Goal: Task Accomplishment & Management: Use online tool/utility

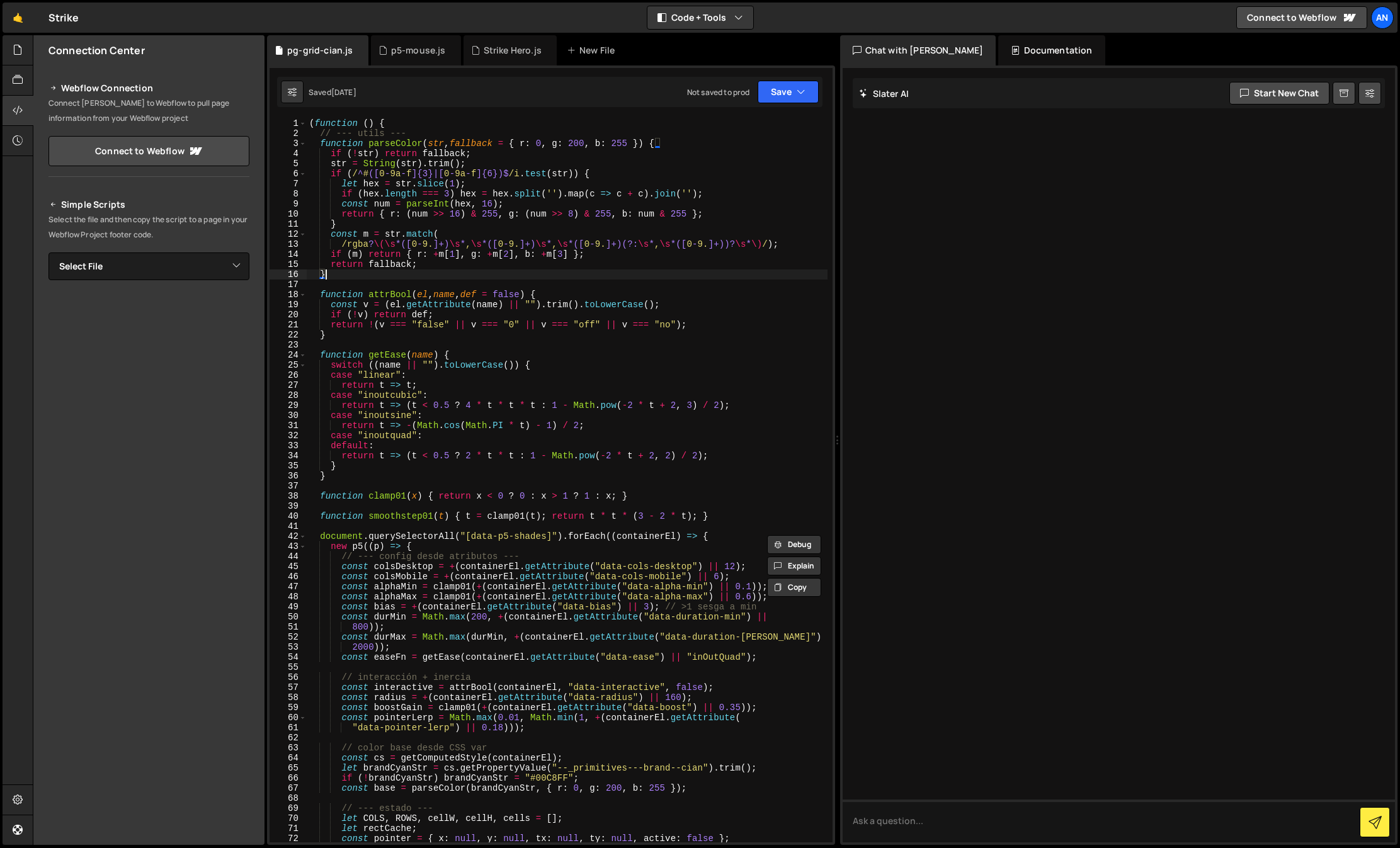
click at [507, 278] on div "( function ( ) { // --- utils --- function parseColor ( str , fallback = { r : …" at bounding box center [567, 490] width 521 height 744
click at [518, 239] on div "( function ( ) { // --- utils --- function parseColor ( str , fallback = { r : …" at bounding box center [567, 490] width 521 height 744
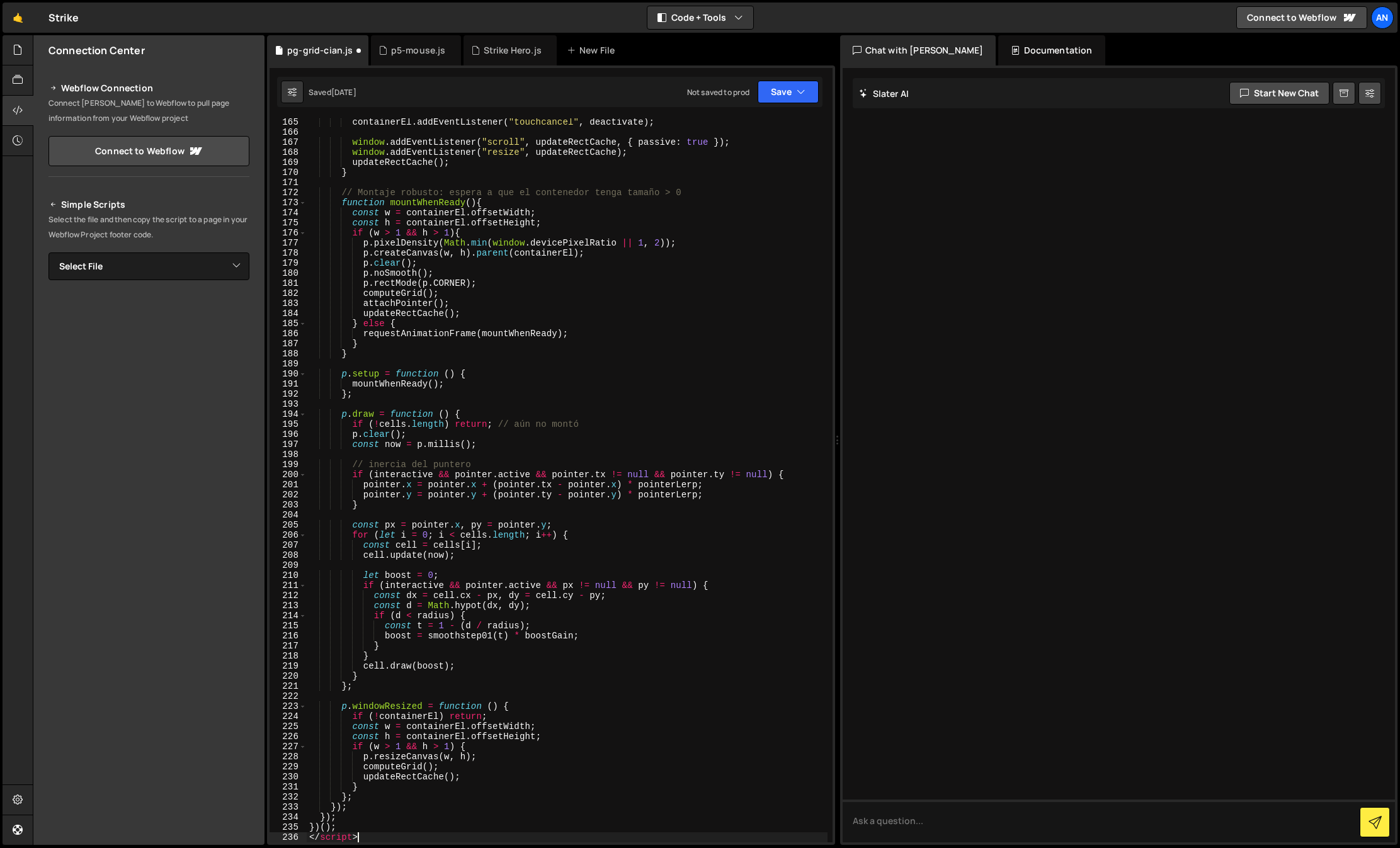
scroll to position [1713, 0]
click at [787, 87] on button "Save" at bounding box center [788, 92] width 61 height 23
click at [764, 146] on button "Save to Staging S Saved [DATE]" at bounding box center [746, 130] width 151 height 41
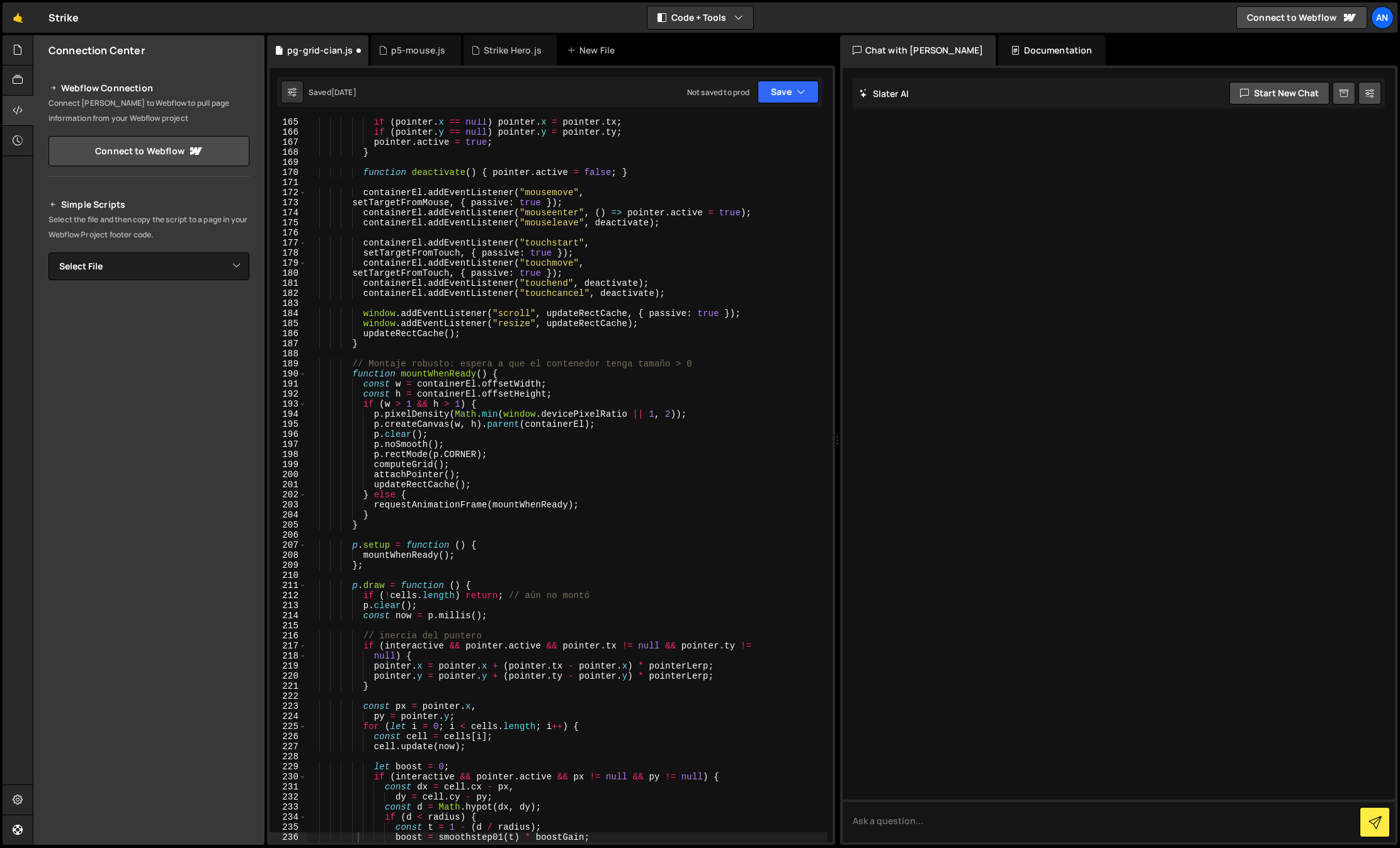
scroll to position [1652, 0]
click at [407, 718] on div "if ( pointer . x == null ) pointer . x = pointer . tx ; if ( pointer . y == nul…" at bounding box center [567, 489] width 521 height 744
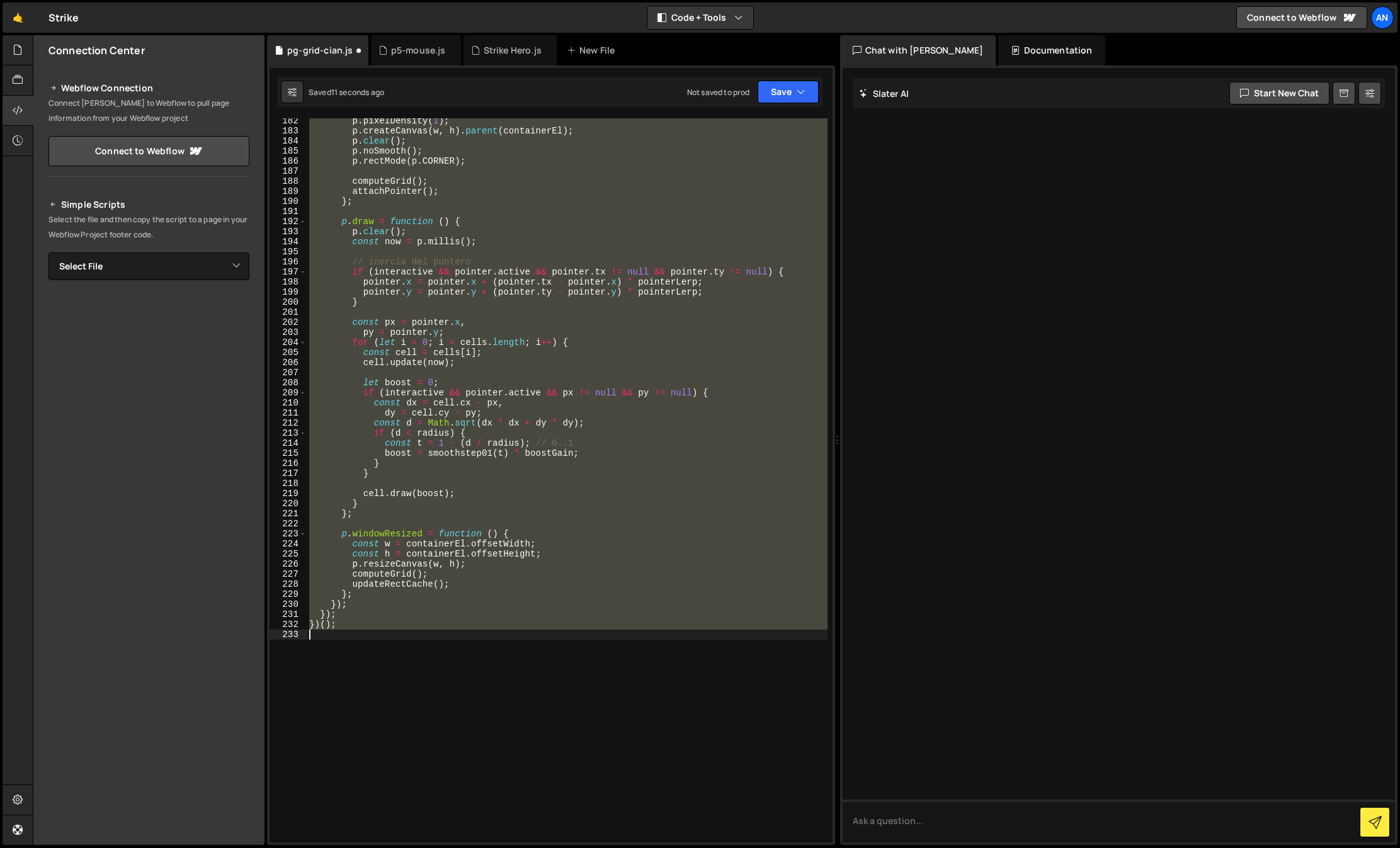
scroll to position [1825, 0]
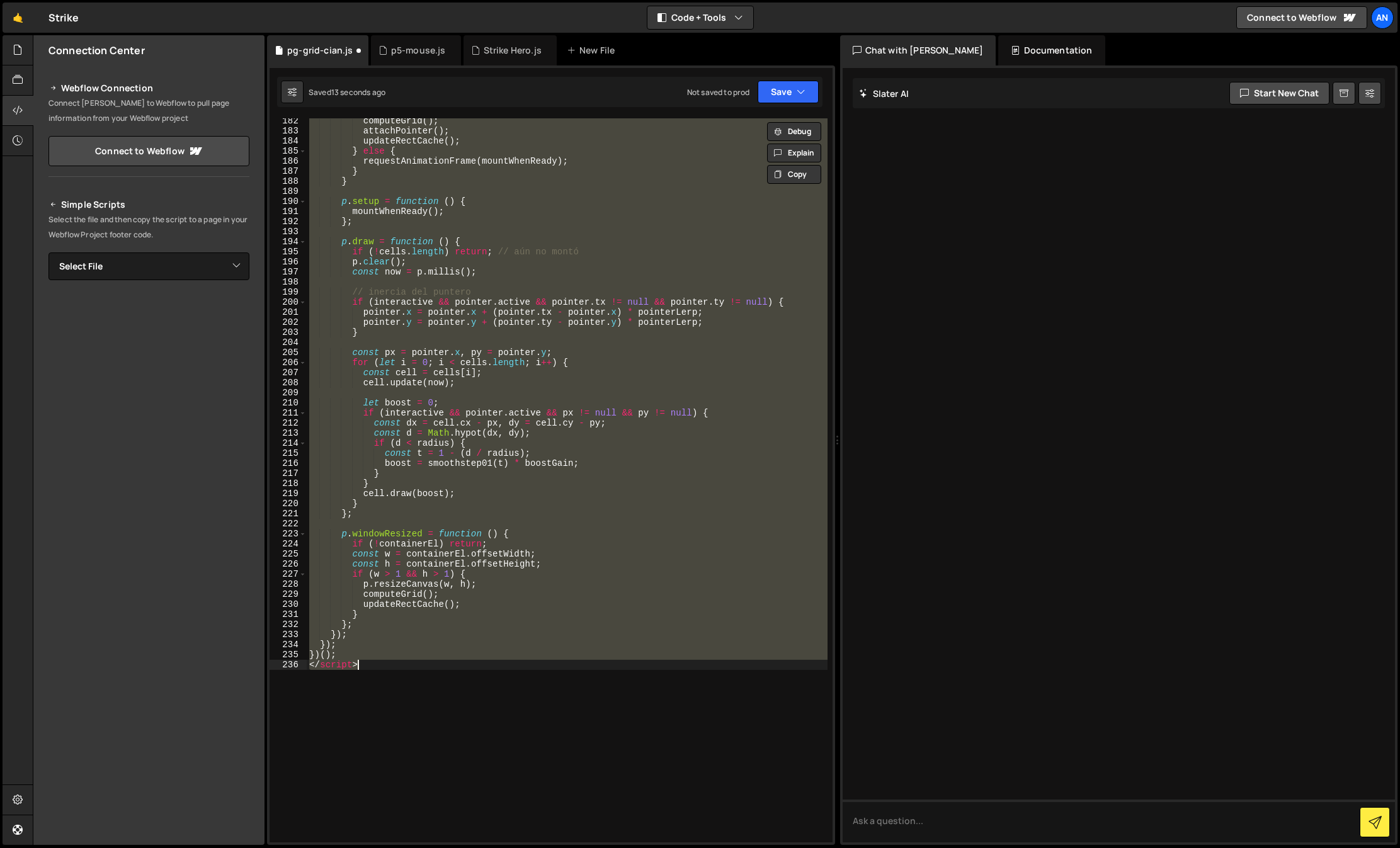
type textarea "})();"
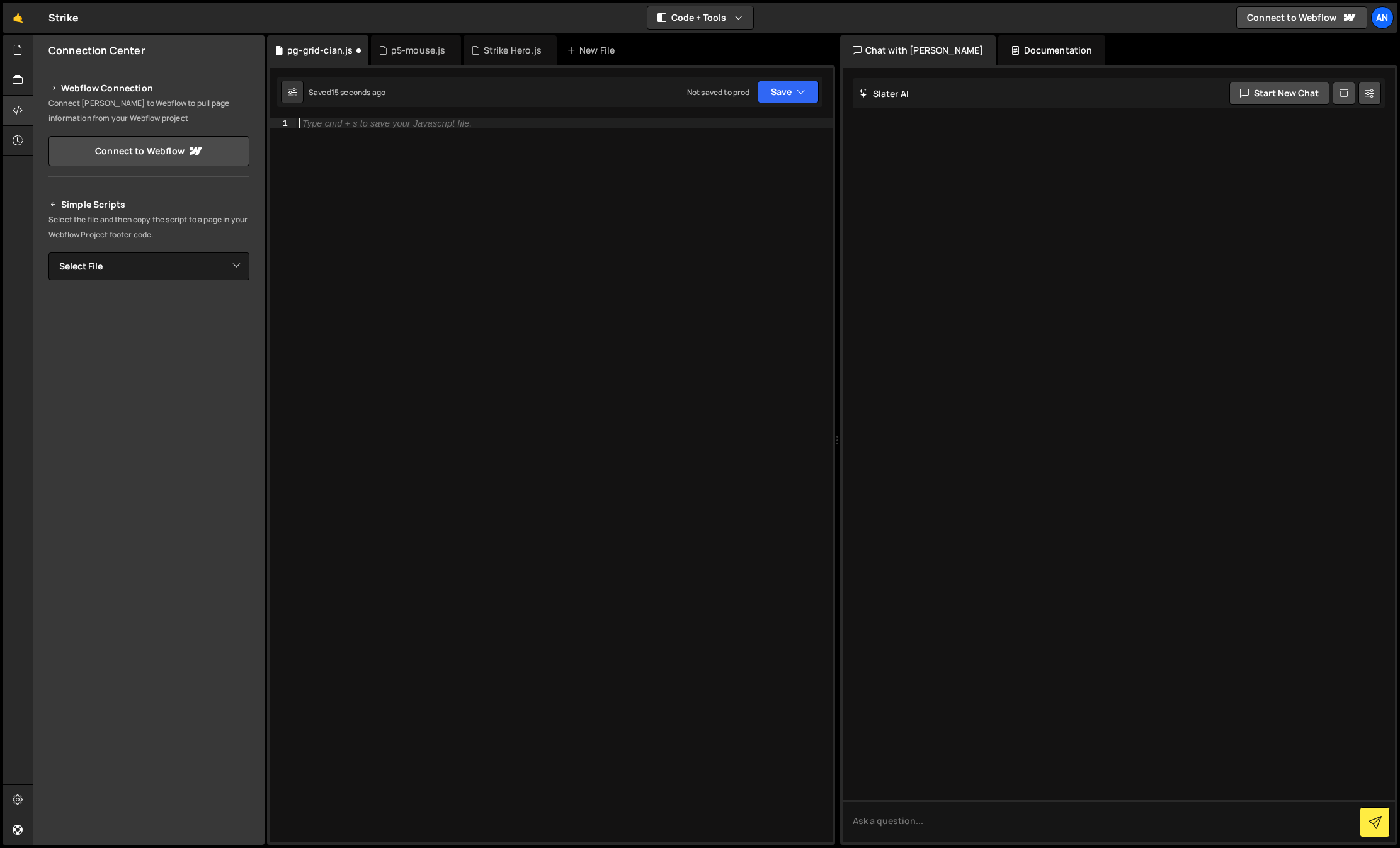
scroll to position [0, 0]
paste textarea "</script>"
type textarea "</script>"
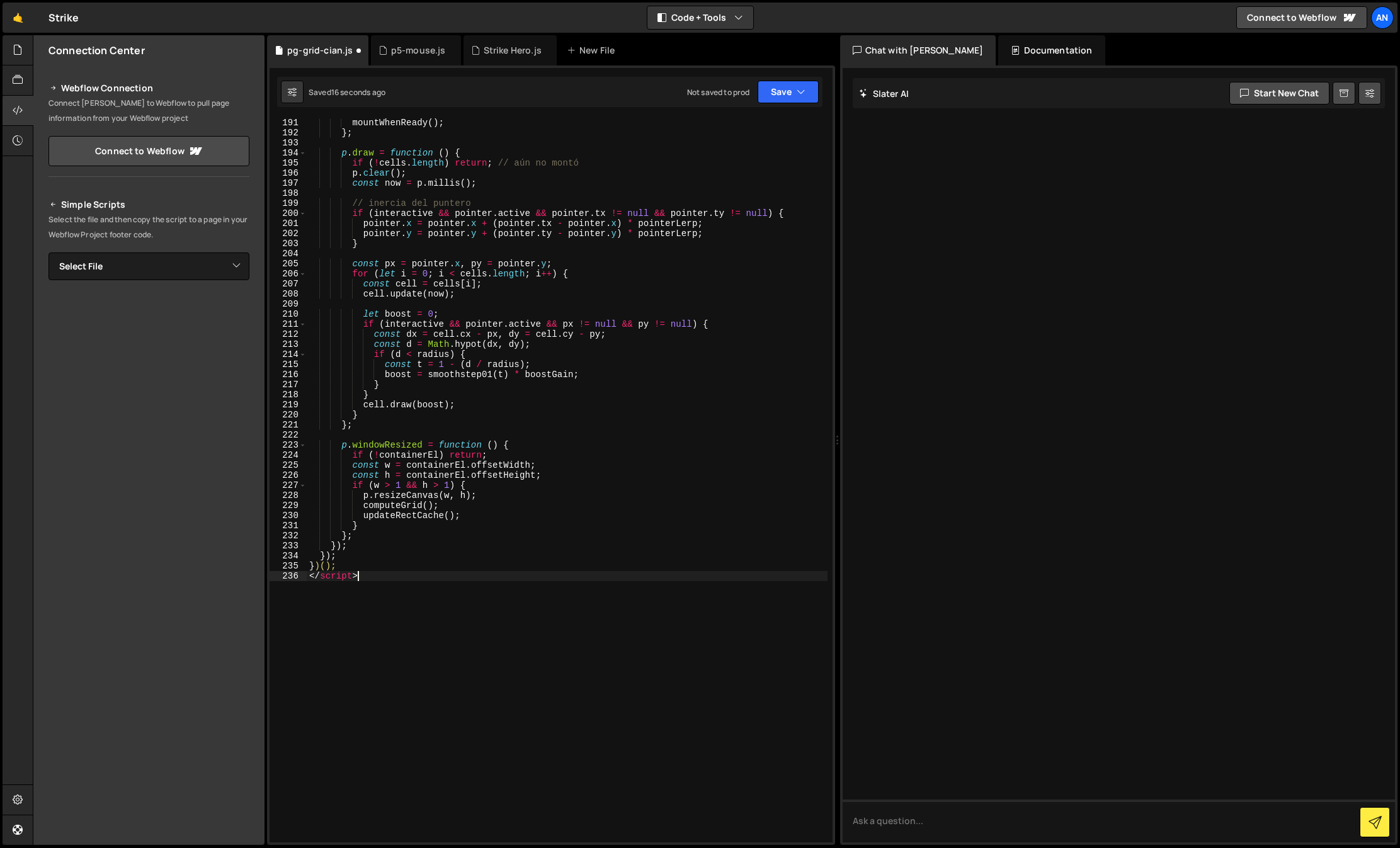
scroll to position [2058, 0]
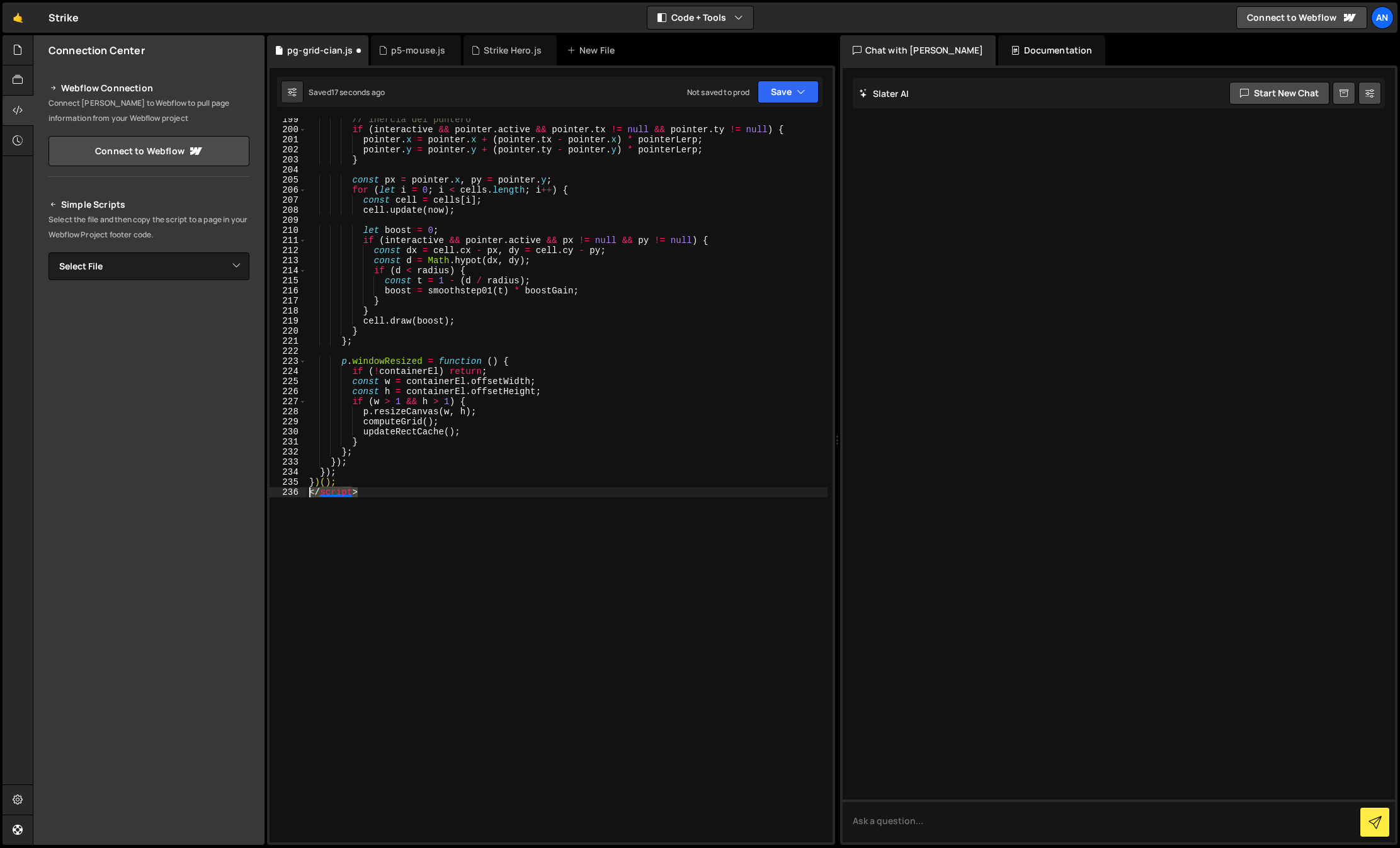
drag, startPoint x: 381, startPoint y: 495, endPoint x: 288, endPoint y: 492, distance: 93.0
click at [288, 492] on div "</script> 199 200 201 202 203 204 205 206 207 208 209 210 211 212 213 214 215 2…" at bounding box center [551, 480] width 563 height 724
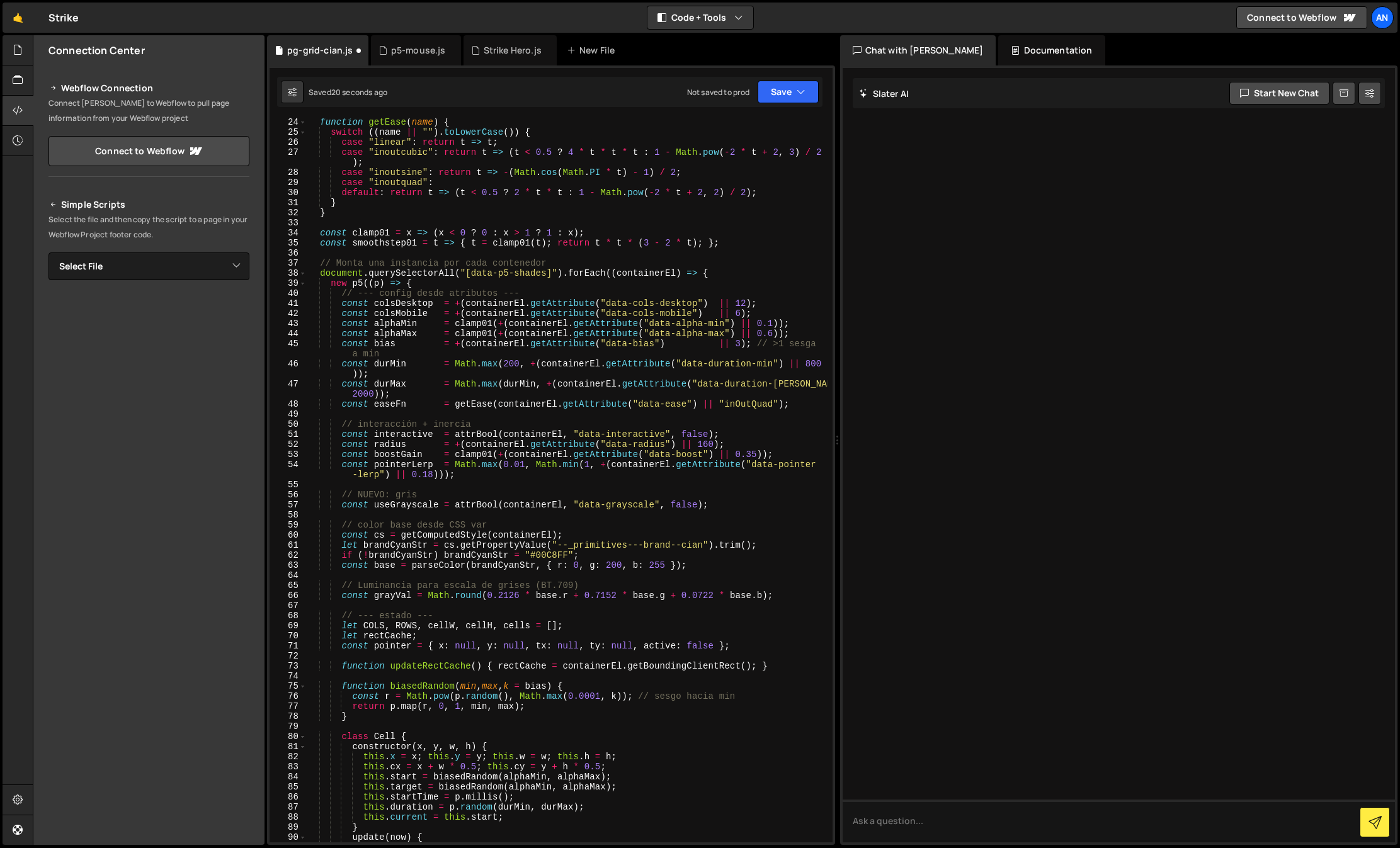
scroll to position [0, 0]
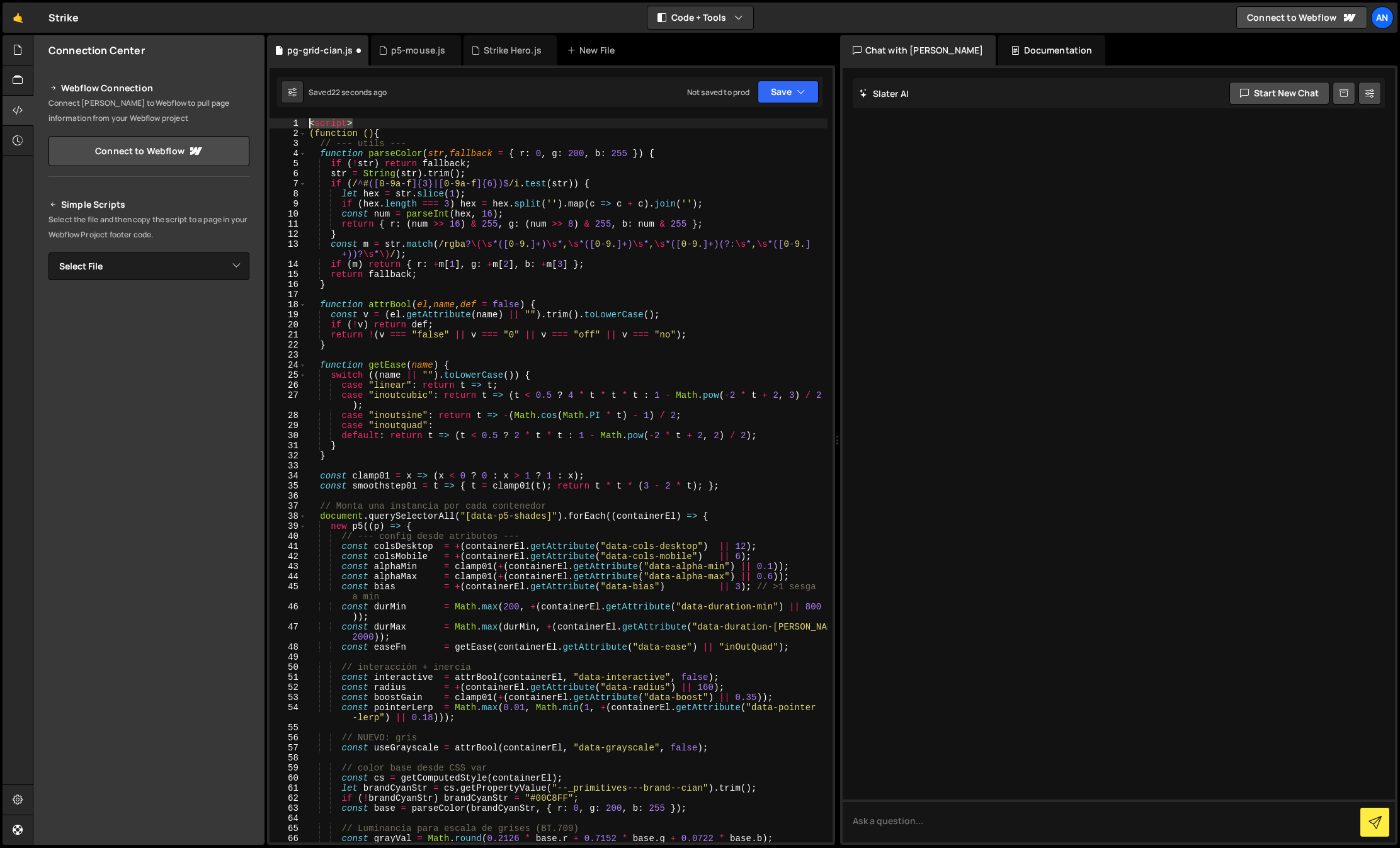
drag, startPoint x: 359, startPoint y: 124, endPoint x: 301, endPoint y: 122, distance: 58.0
click at [301, 122] on div "1 2 3 4 5 6 7 8 9 10 11 12 13 14 15 16 17 18 19 20 21 22 23 24 25 26 27 28 29 3…" at bounding box center [551, 480] width 563 height 724
type textarea "<script>"
click at [781, 81] on button "Save" at bounding box center [788, 92] width 61 height 23
click at [779, 124] on div "Save to Staging S" at bounding box center [746, 122] width 131 height 12
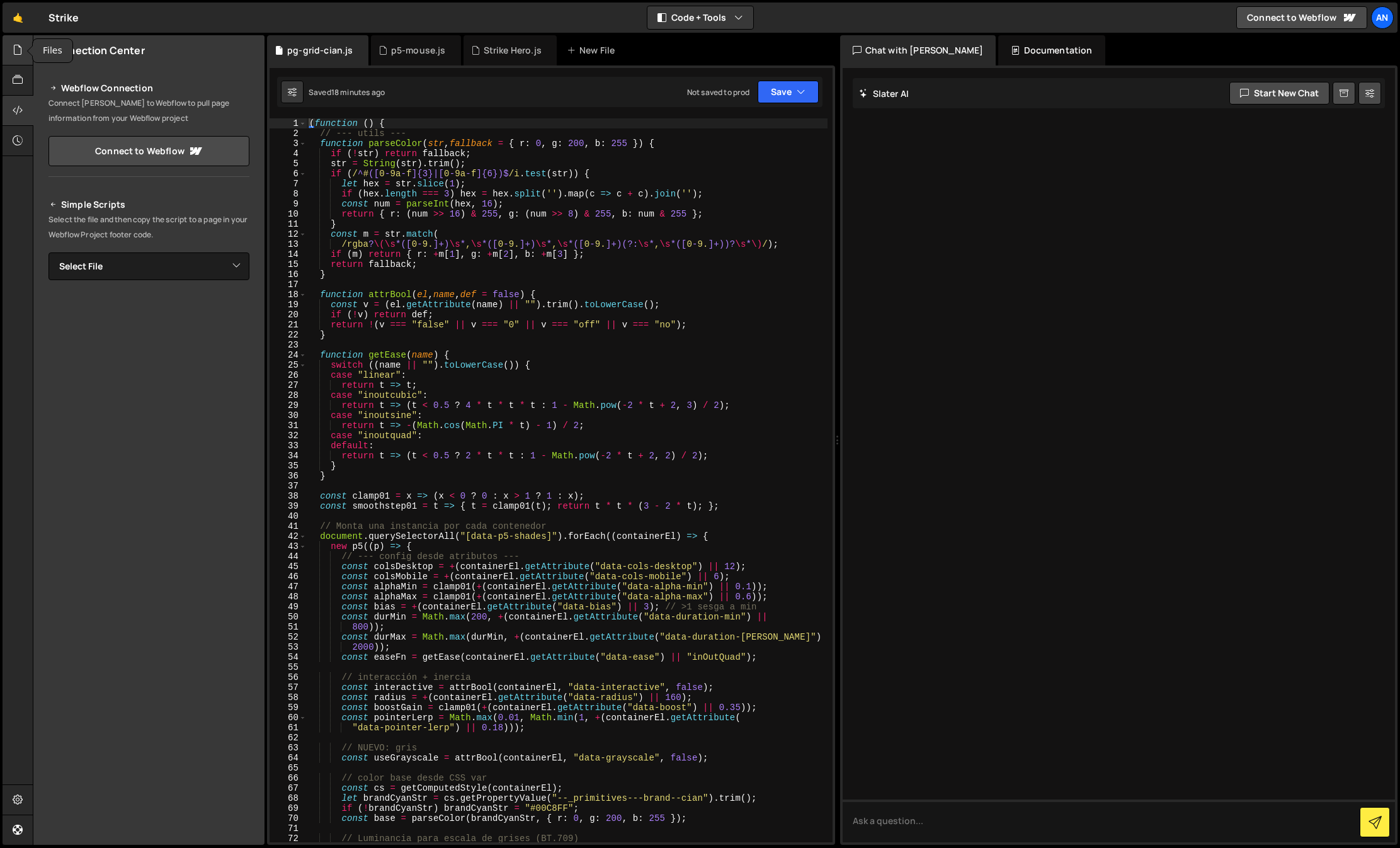
click at [21, 50] on icon at bounding box center [17, 49] width 10 height 14
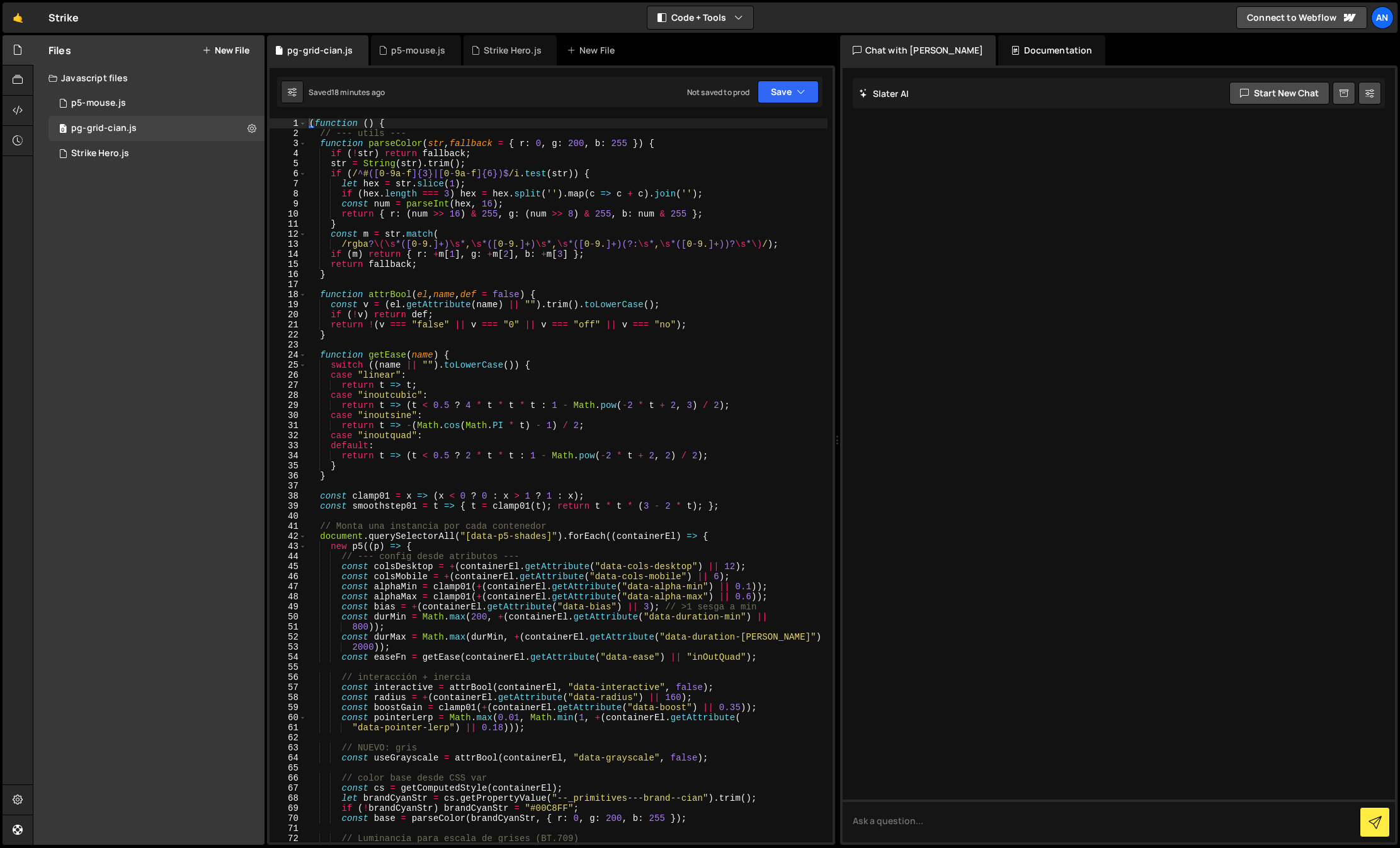
click at [235, 42] on div "Files New File" at bounding box center [149, 50] width 231 height 31
click at [236, 49] on button "New File" at bounding box center [226, 50] width 47 height 10
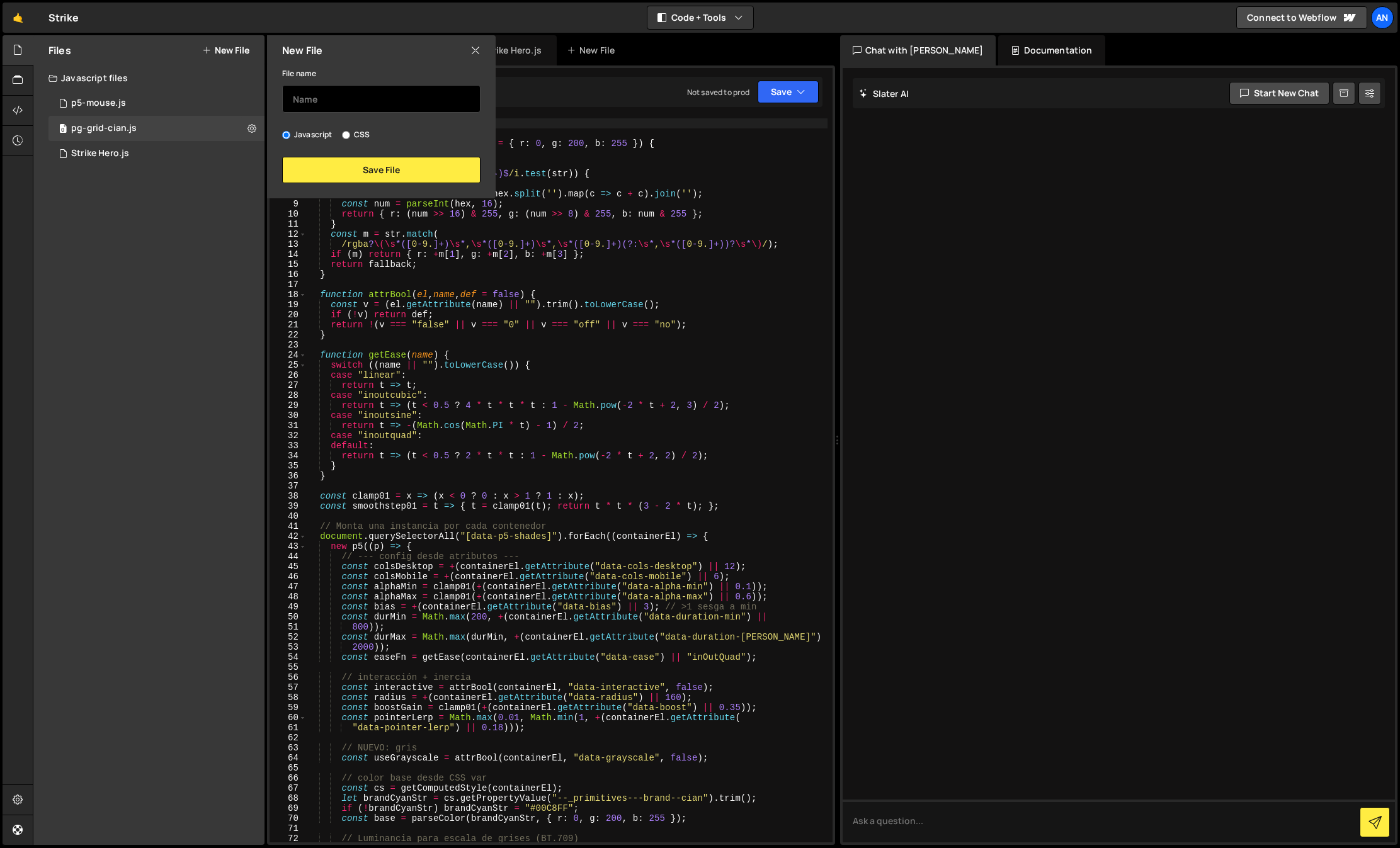
click at [341, 100] on input "text" at bounding box center [381, 99] width 199 height 28
type input "hover-pixel"
click at [335, 161] on button "Save File" at bounding box center [381, 169] width 199 height 26
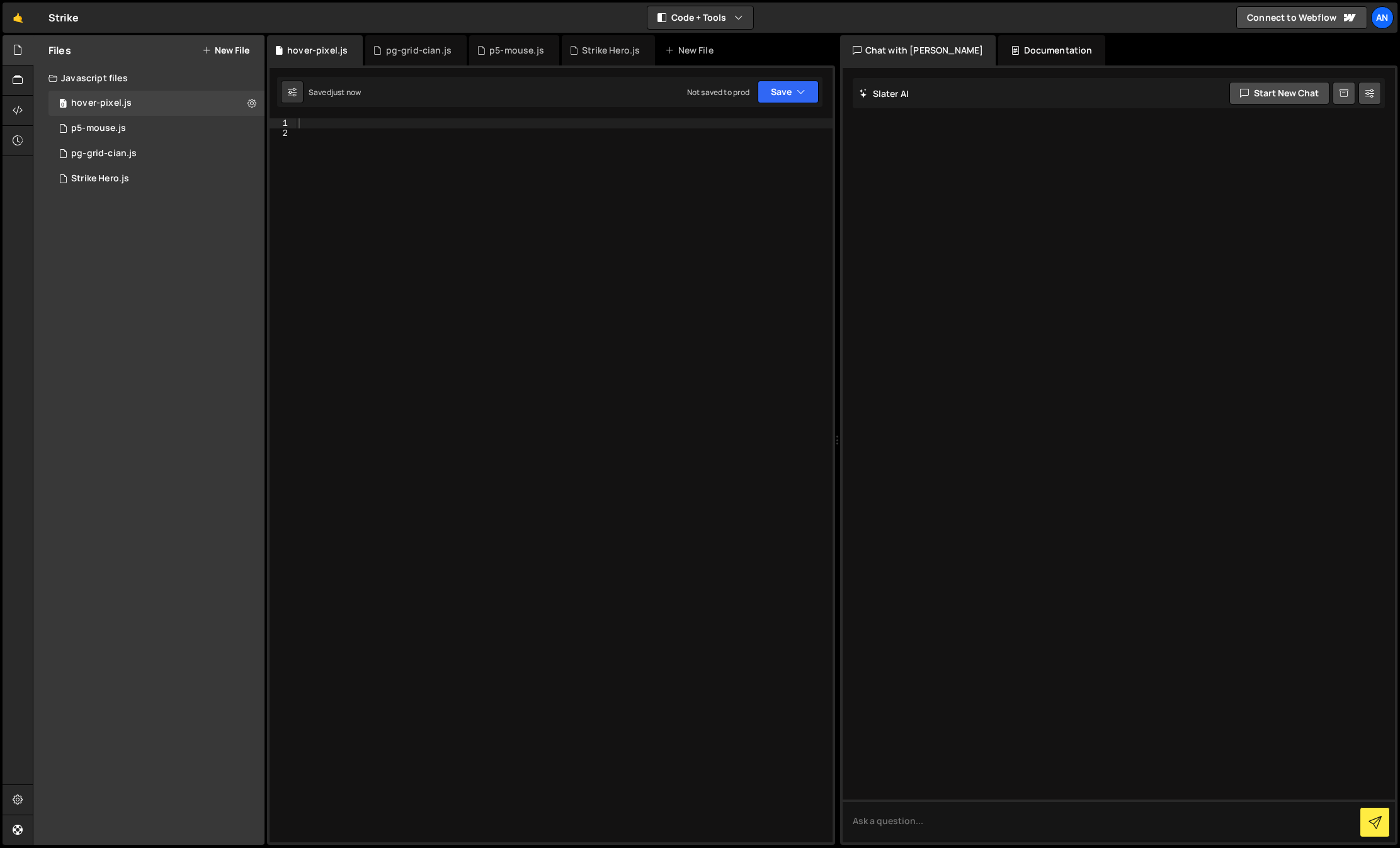
click at [330, 129] on div at bounding box center [564, 490] width 536 height 744
click at [327, 124] on div at bounding box center [564, 490] width 536 height 744
paste textarea "});"
type textarea "});"
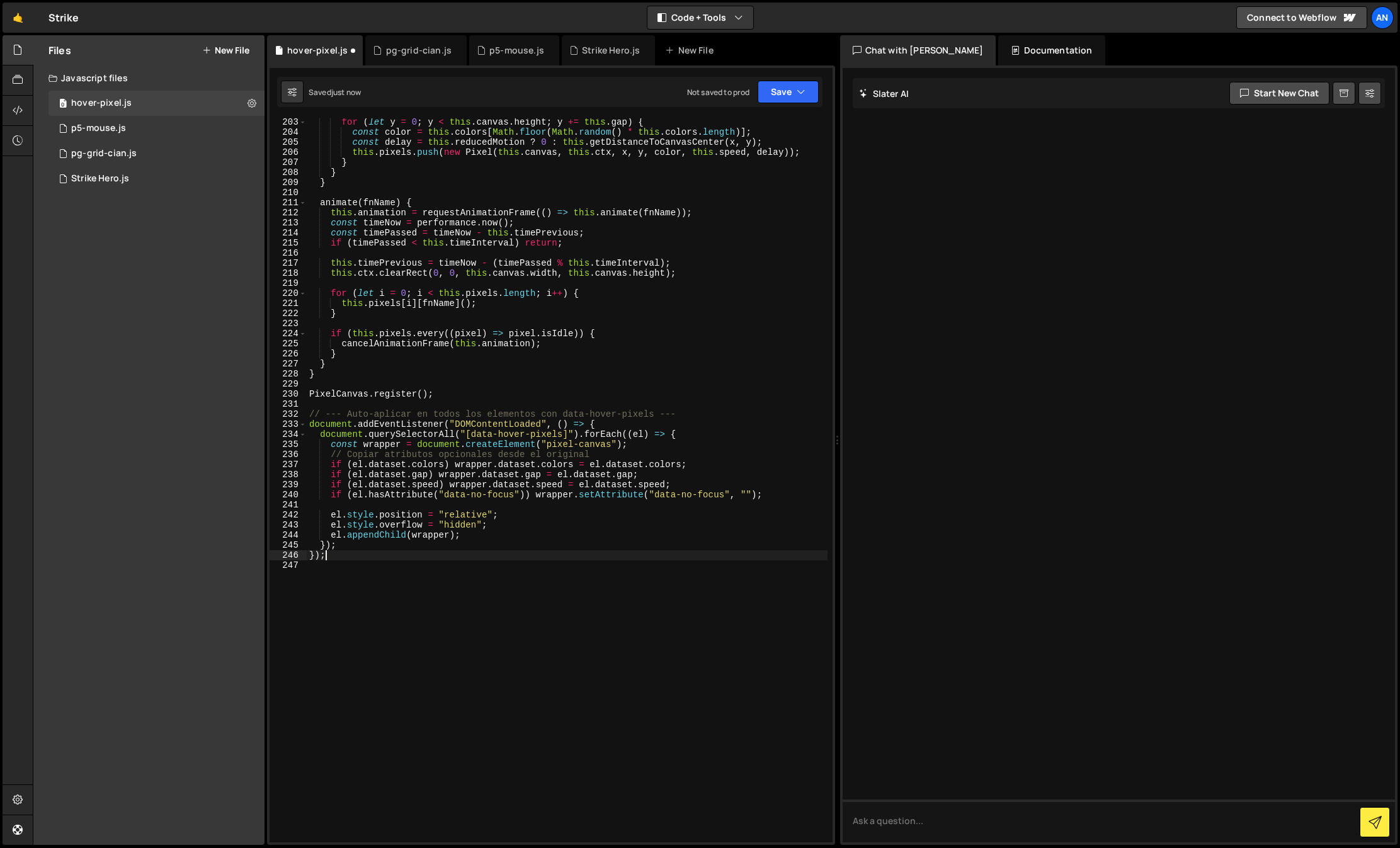
scroll to position [2120, 0]
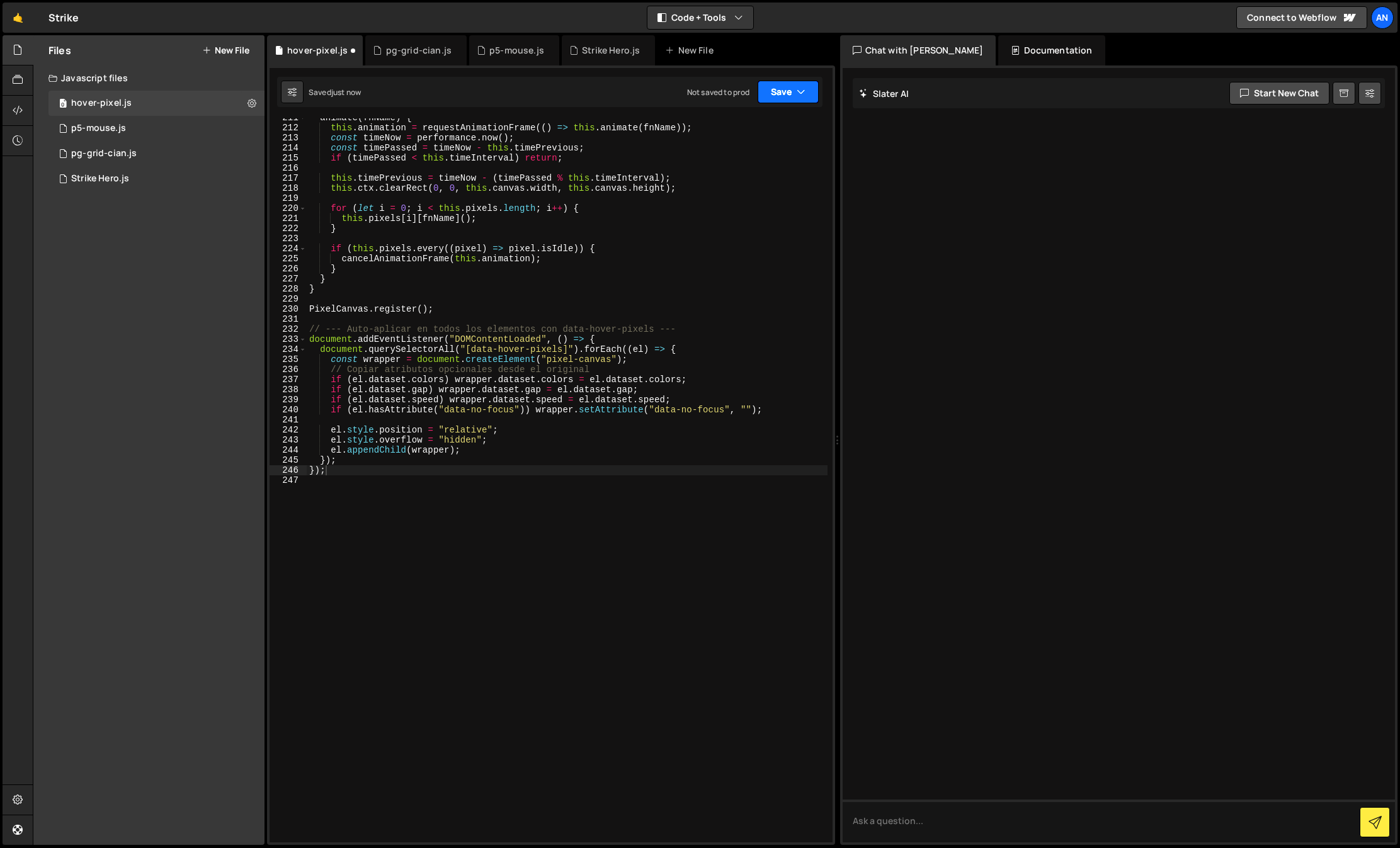
click at [774, 87] on button "Save" at bounding box center [788, 92] width 61 height 23
click at [780, 134] on div "Saved just now" at bounding box center [746, 136] width 131 height 15
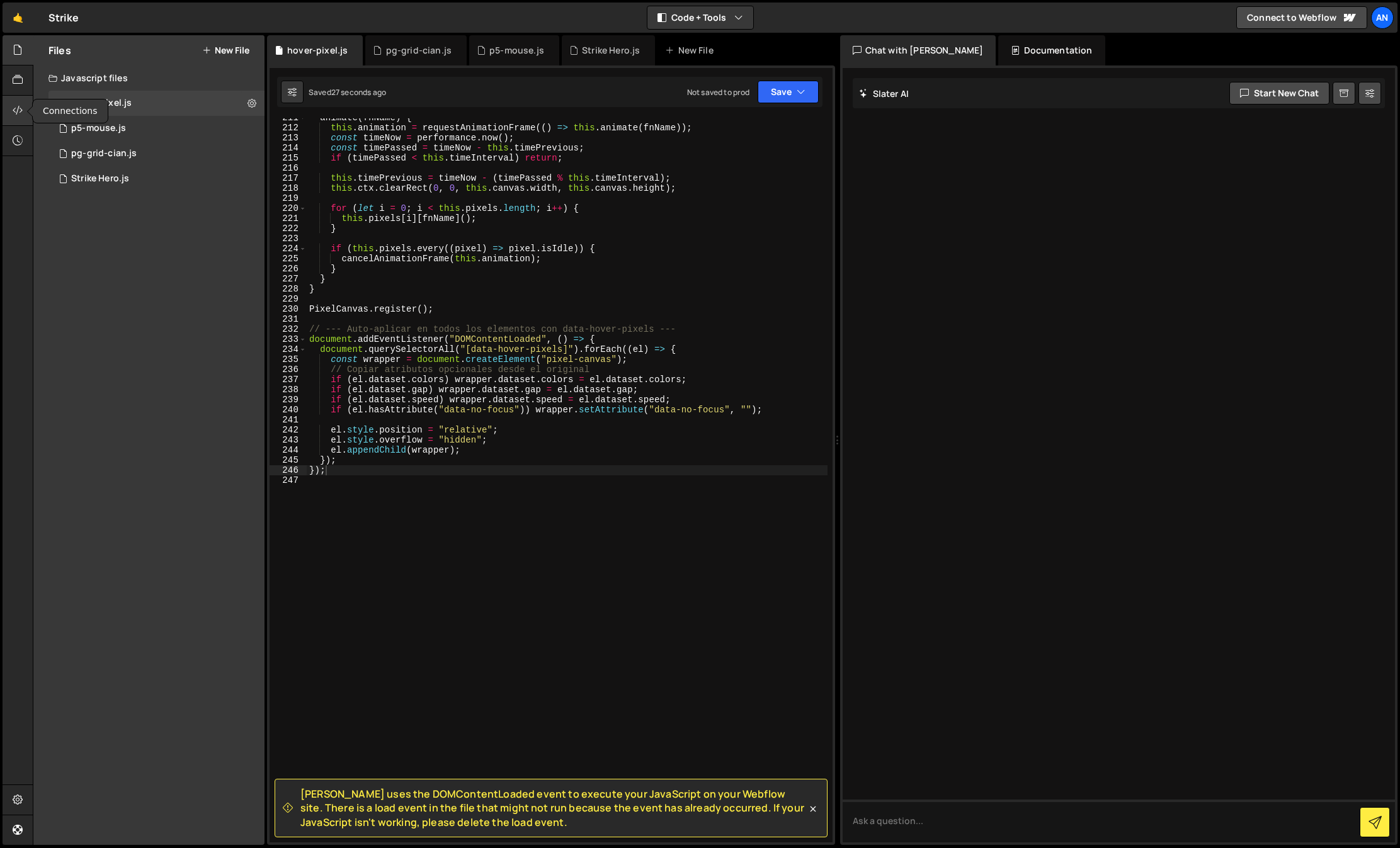
click at [12, 113] on div at bounding box center [17, 111] width 31 height 31
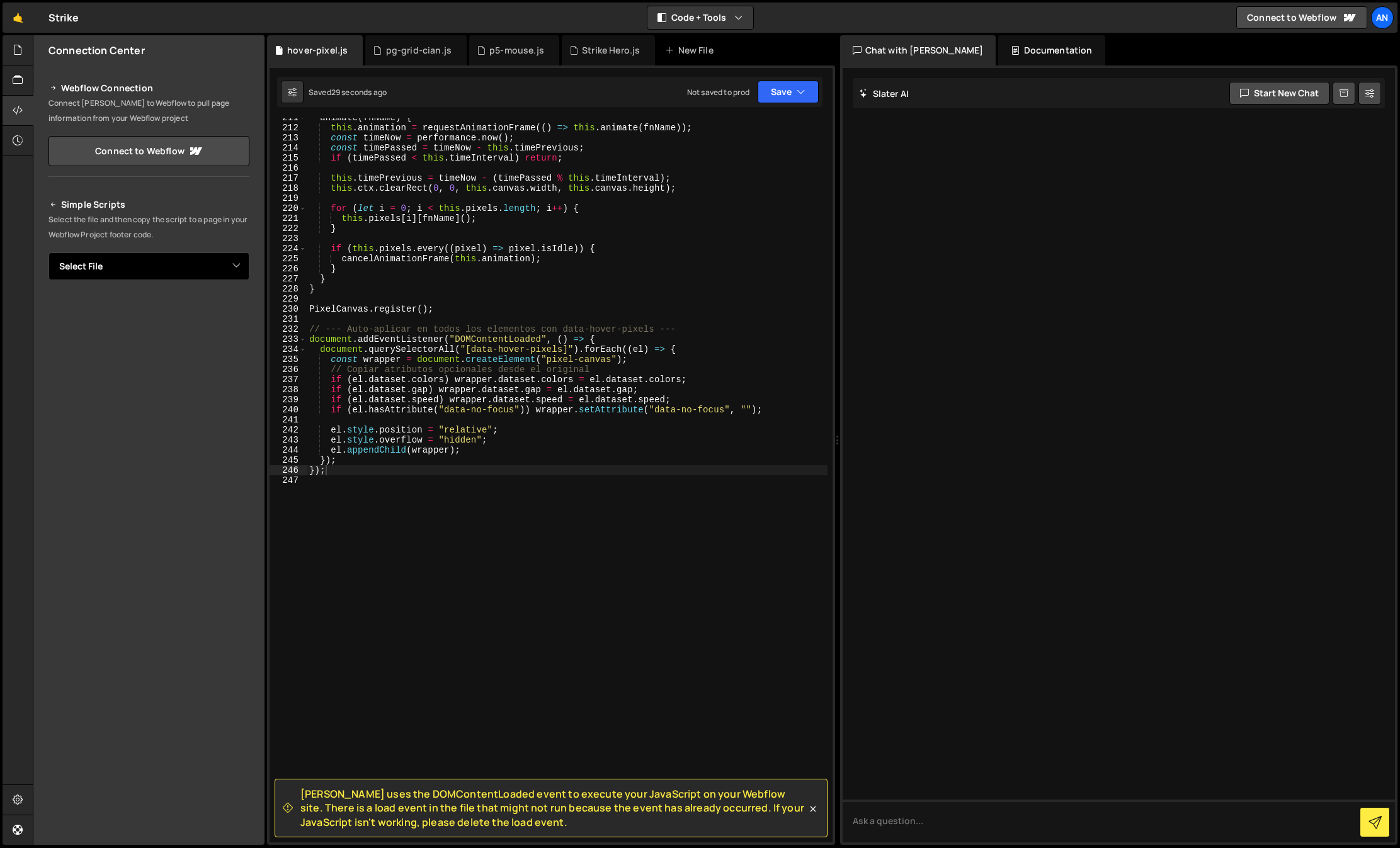
click at [175, 260] on select "Select File p5-mouse.js pg-grid-cian.js Strike Hero.[PERSON_NAME]-pixel.js" at bounding box center [149, 266] width 201 height 28
select select "47310"
click at [49, 252] on select "Select File p5-mouse.js pg-grid-cian.js Strike Hero.[PERSON_NAME]-pixel.js" at bounding box center [149, 266] width 201 height 28
click at [199, 306] on button "Copy" at bounding box center [210, 309] width 43 height 26
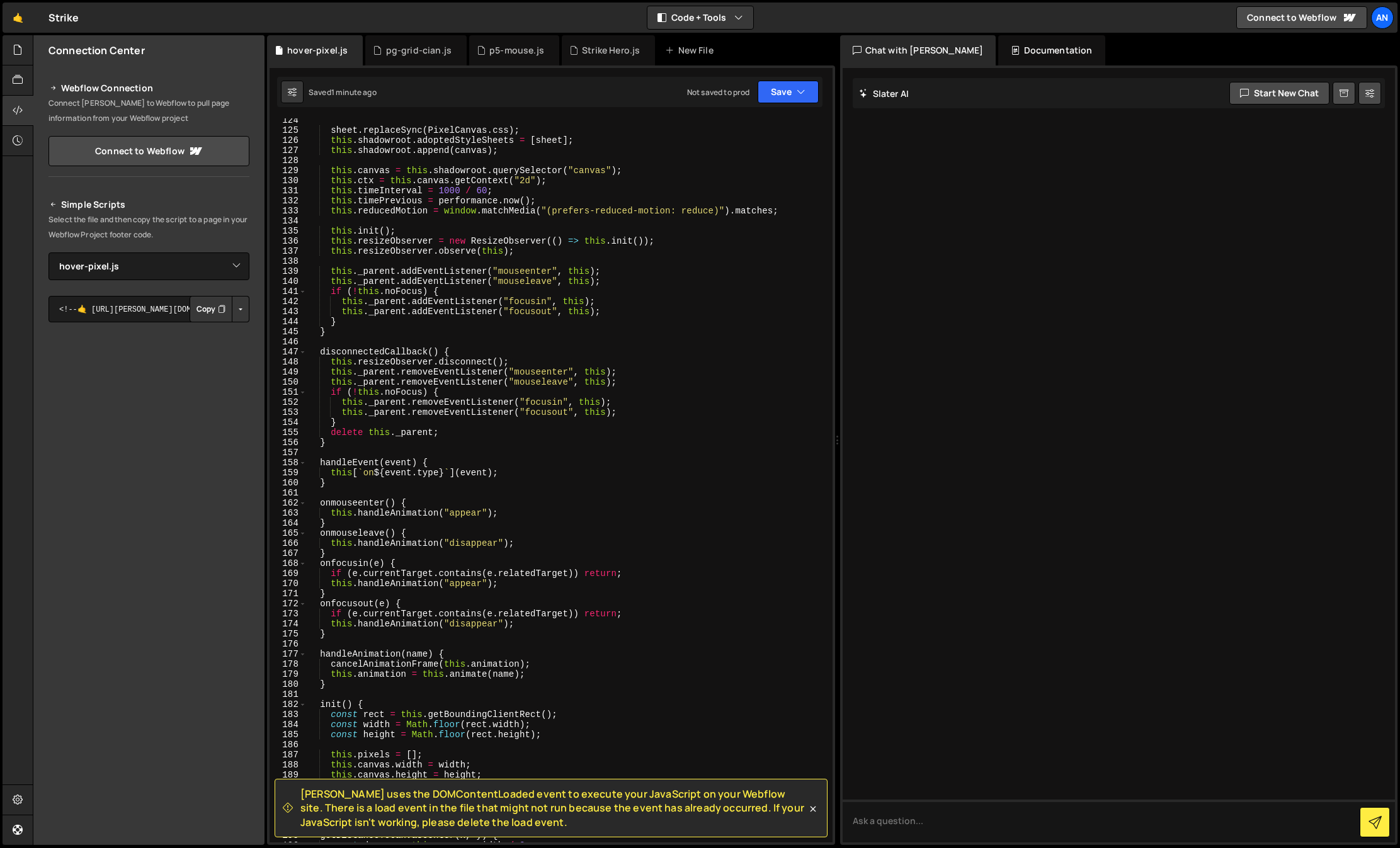
scroll to position [1241, 0]
click at [615, 320] on div "sheet . replaceSync ( PixelCanvas . css ) ; this . shadowroot . adoptedStyleShe…" at bounding box center [567, 487] width 521 height 744
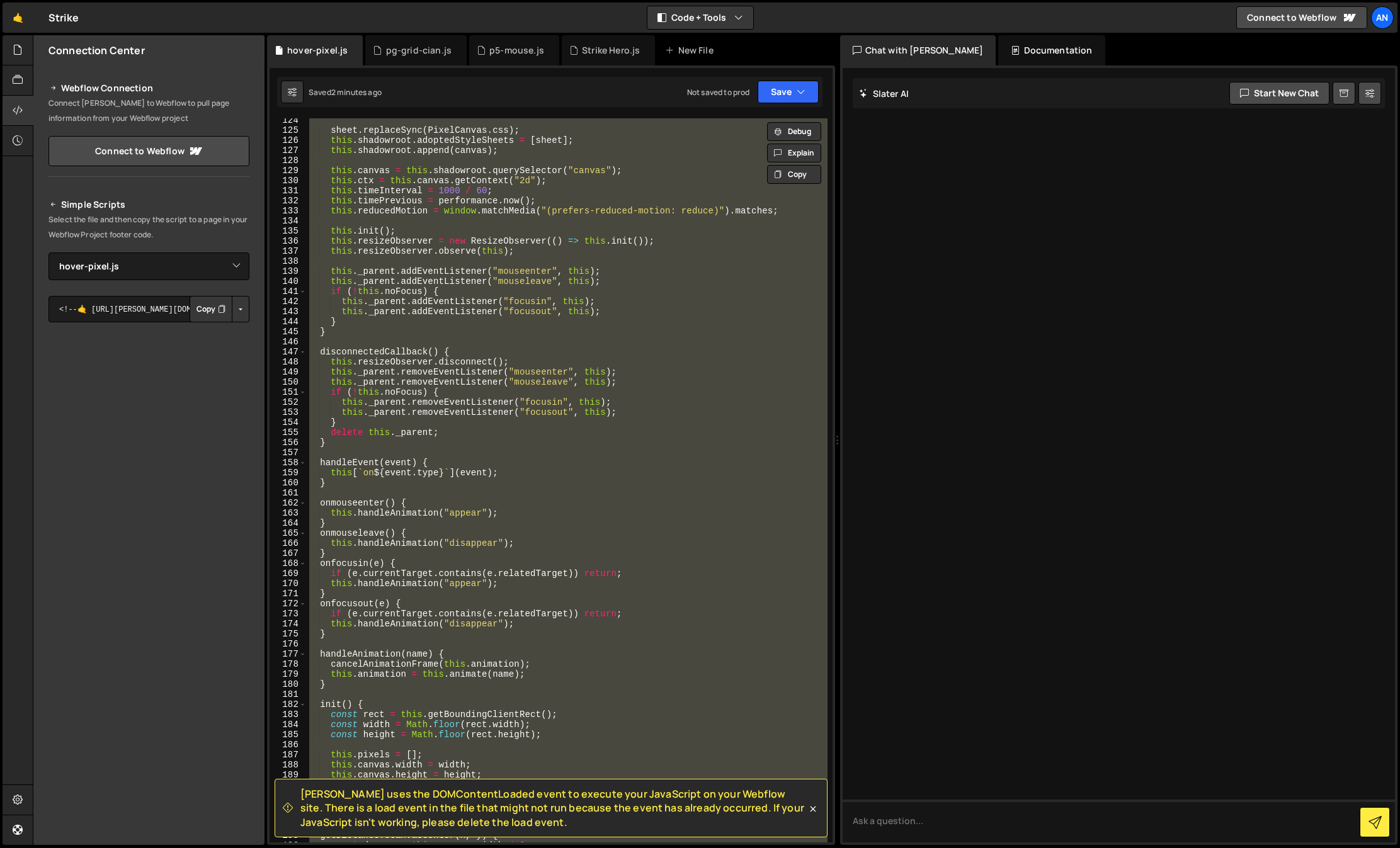
paste textarea "();"
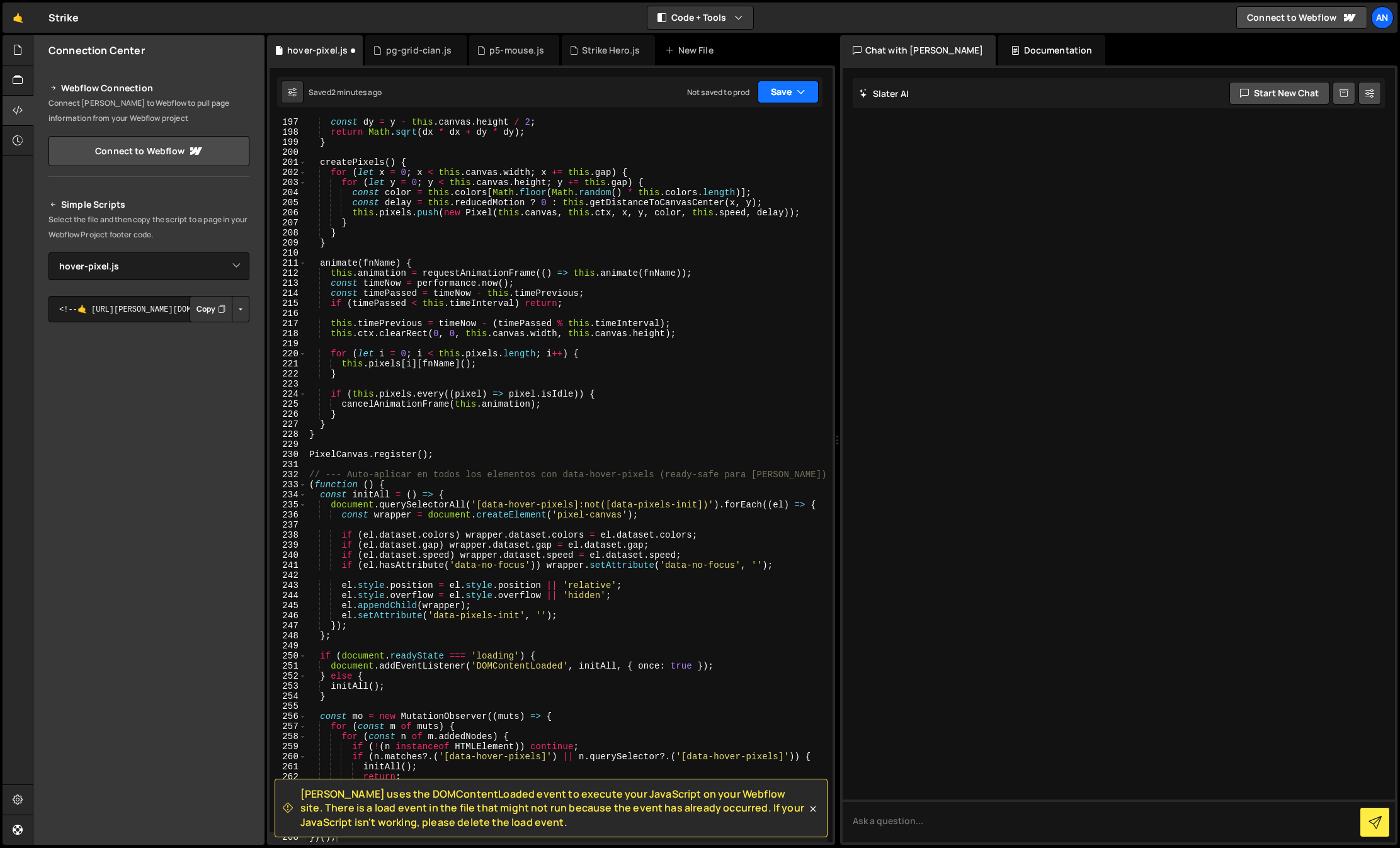
click at [787, 88] on button "Save" at bounding box center [788, 92] width 61 height 23
click at [778, 147] on button "Save to Staging S Saved 3 minutes ago" at bounding box center [746, 130] width 151 height 41
click at [884, 187] on div at bounding box center [1119, 455] width 553 height 774
click at [723, 265] on div "const dy = y - this . canvas . height / 2 ; return Math . sqrt ( dx * dx + dy *…" at bounding box center [567, 489] width 521 height 744
type textarea "})();"
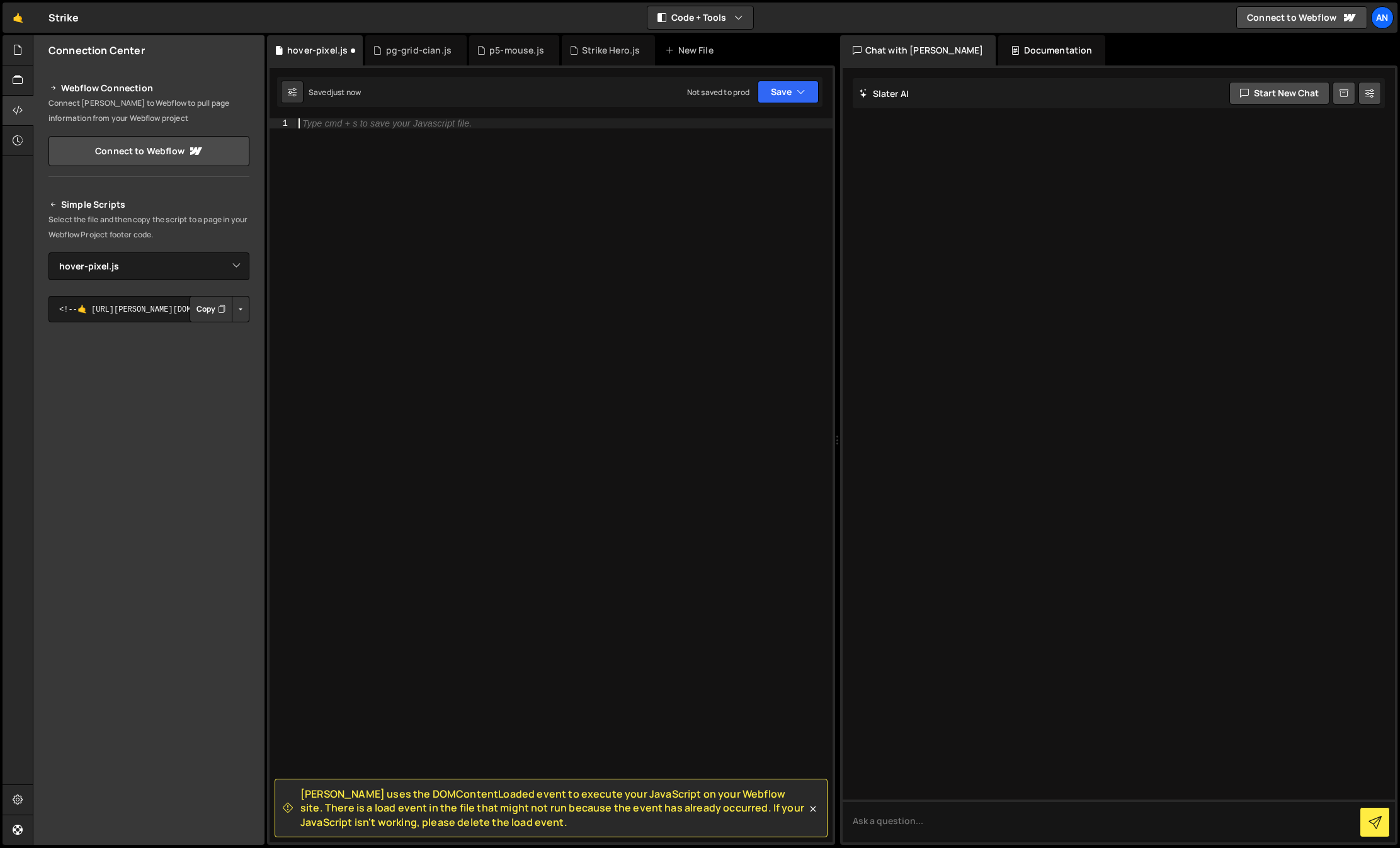
paste textarea "})();"
type textarea "})();"
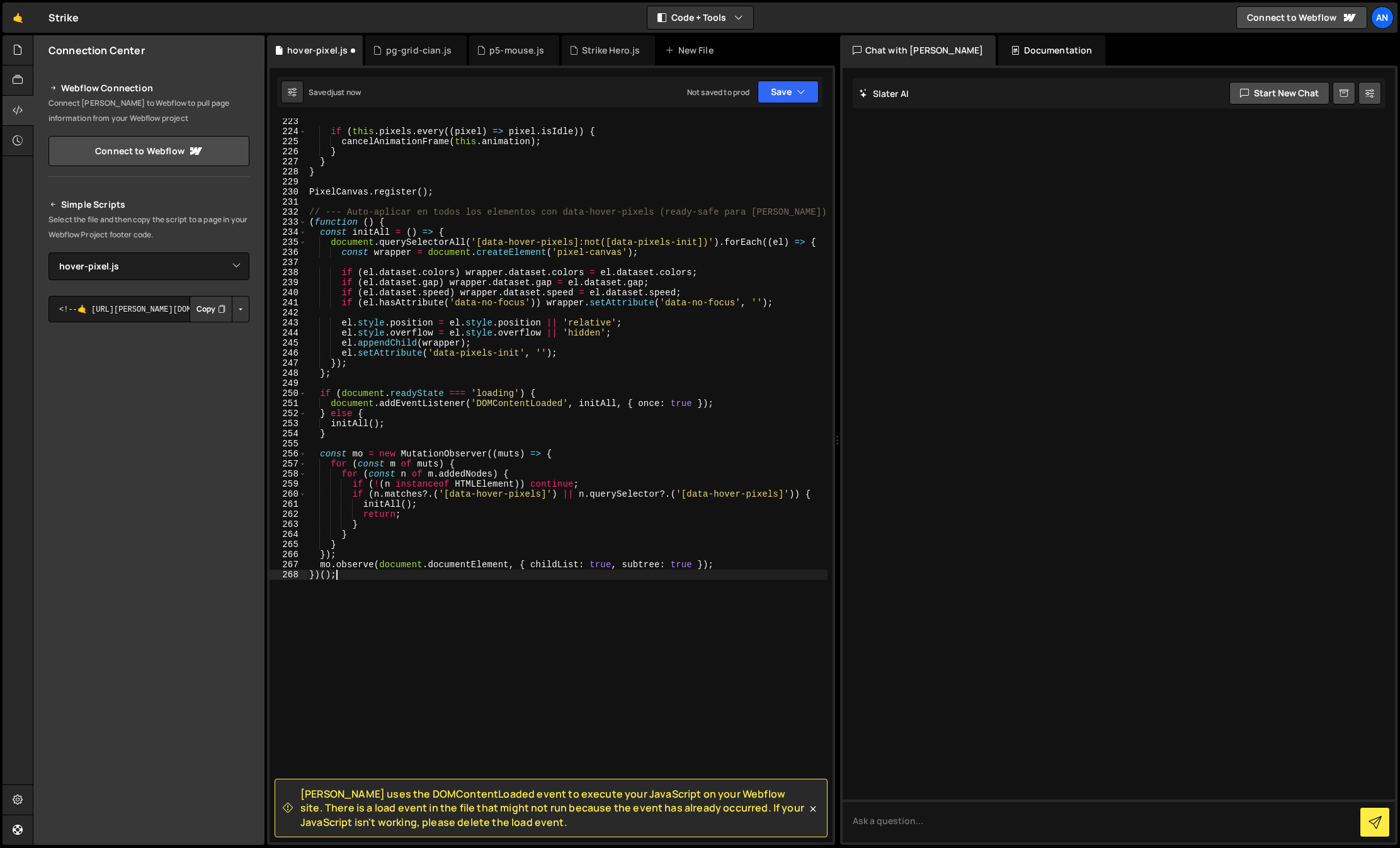
scroll to position [2289, 0]
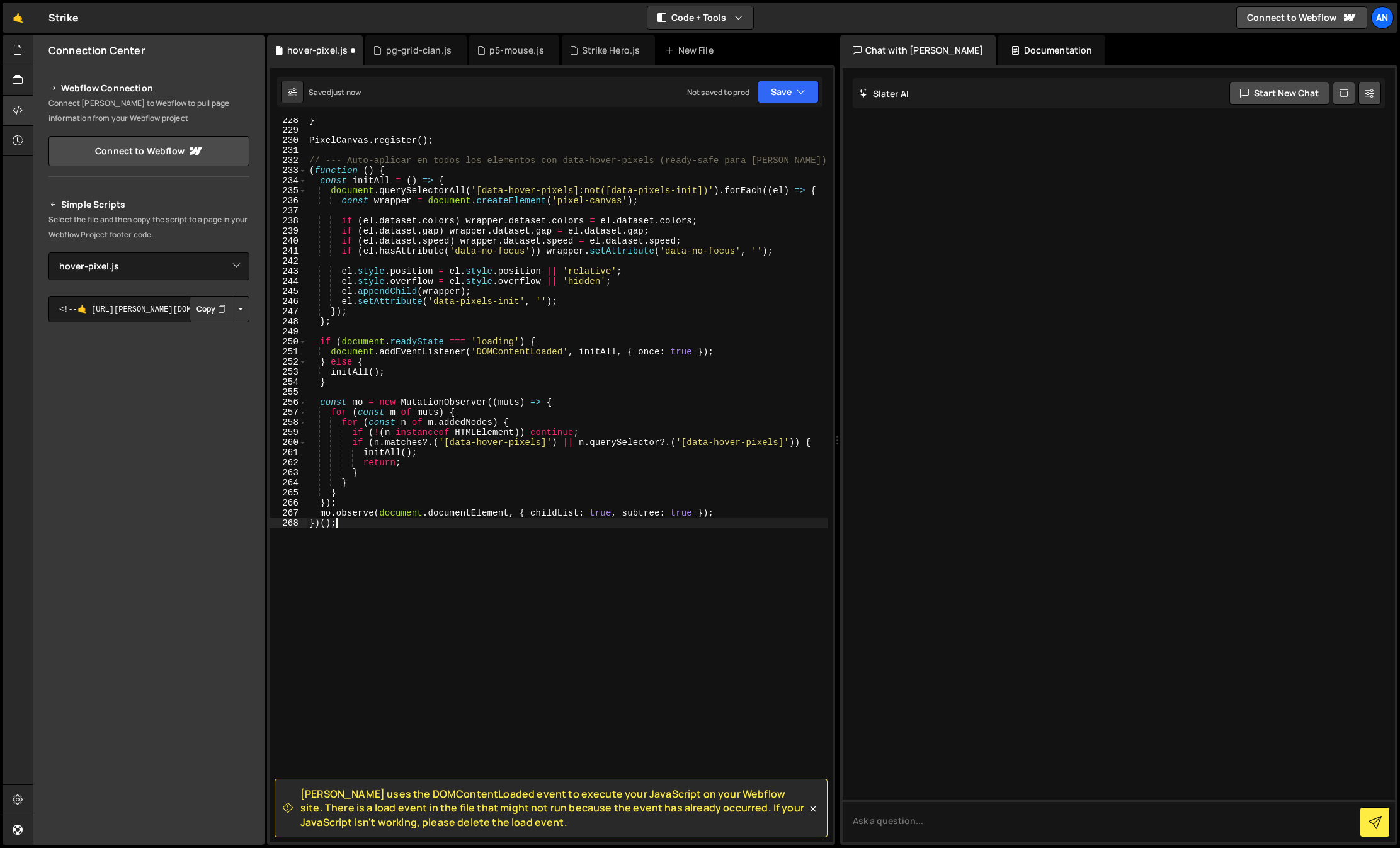
click at [507, 605] on div "} PixelCanvas . register ( ) ; // --- Auto-aplicar en todos los elementos con d…" at bounding box center [567, 487] width 521 height 744
click at [935, 503] on div at bounding box center [1119, 455] width 553 height 774
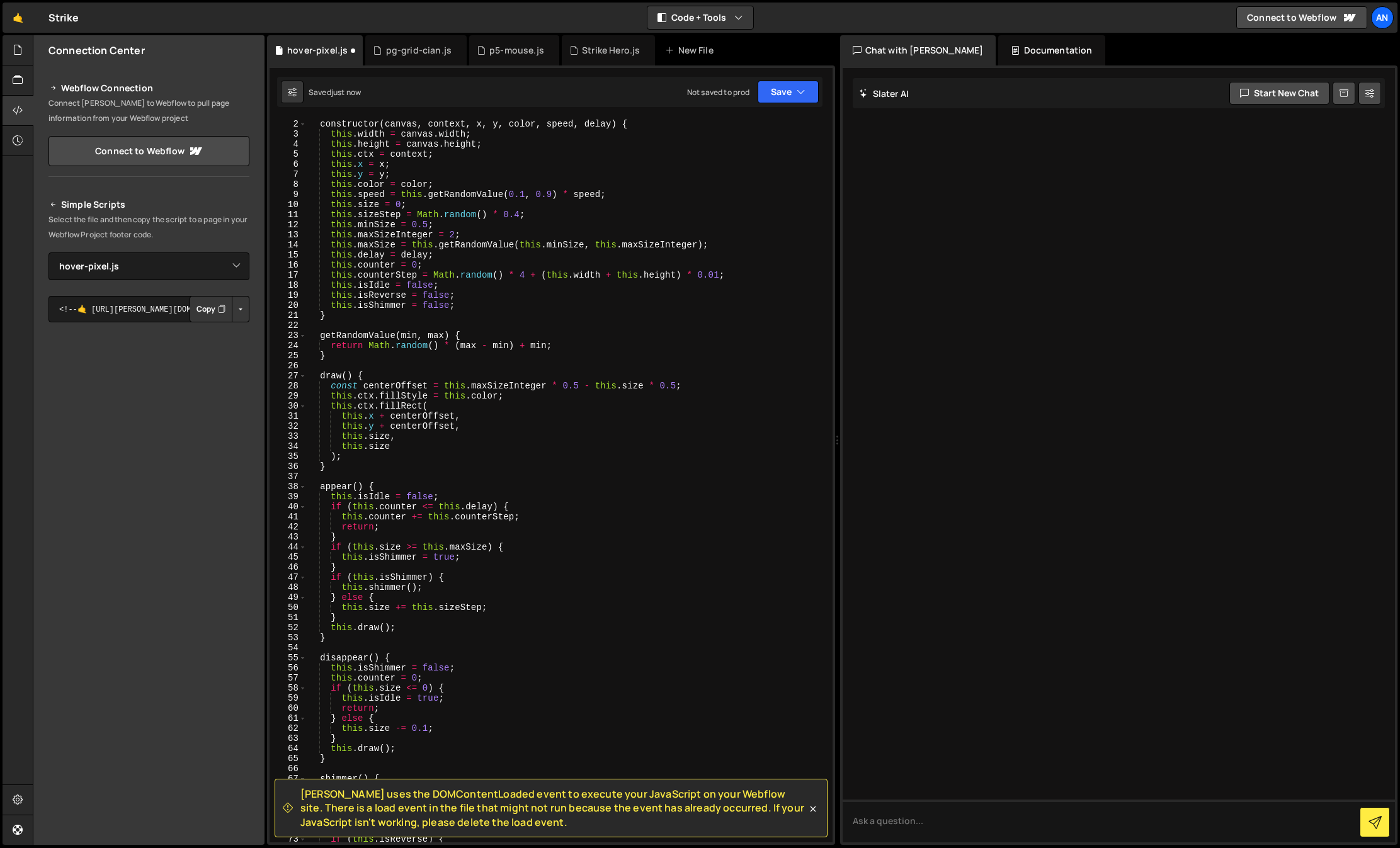
scroll to position [0, 0]
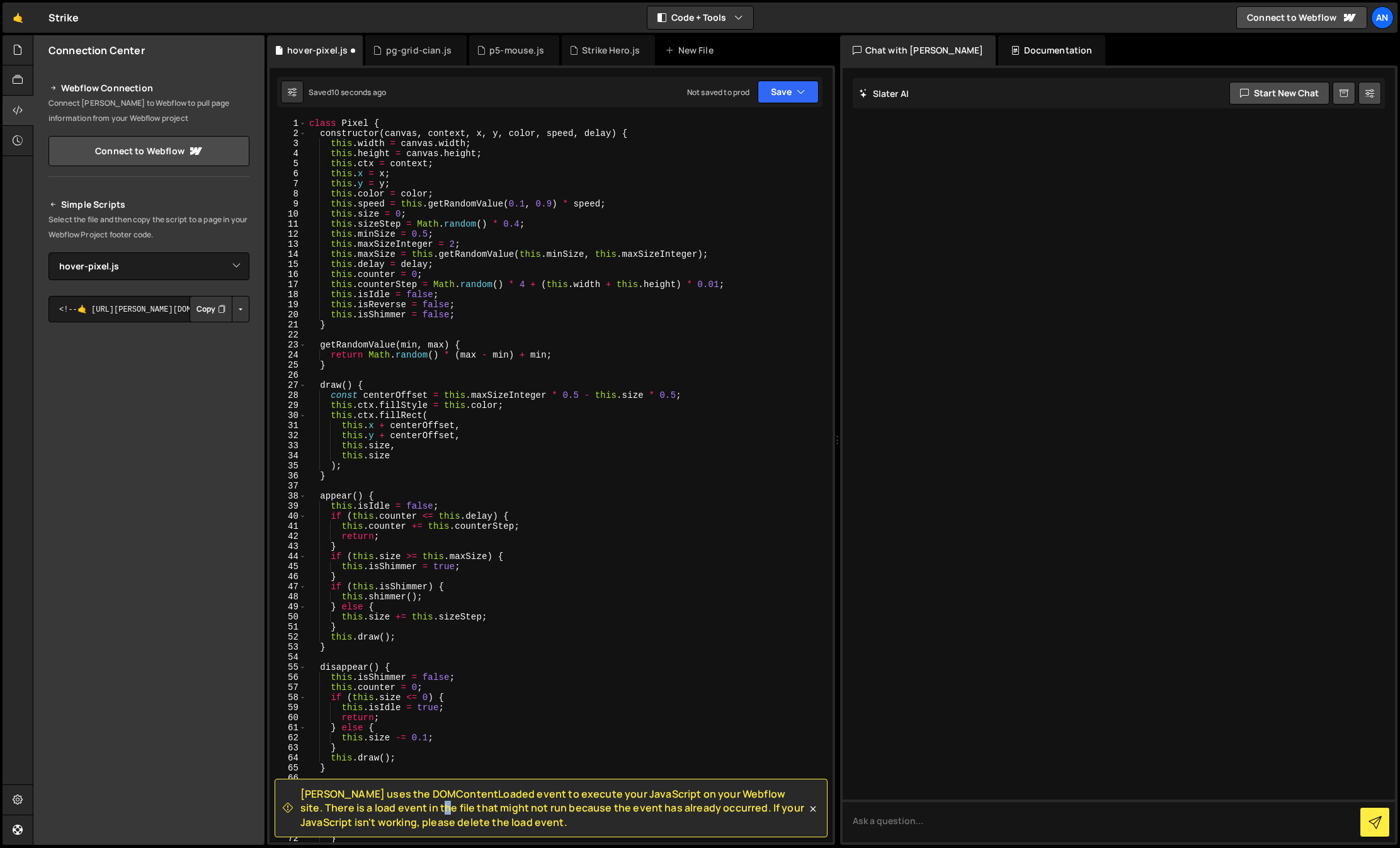
click at [355, 810] on span "[PERSON_NAME] uses the DOMContentLoaded event to execute your JavaScript on you…" at bounding box center [554, 808] width 506 height 42
click at [416, 35] on div "pg-grid-cian.js" at bounding box center [415, 50] width 101 height 31
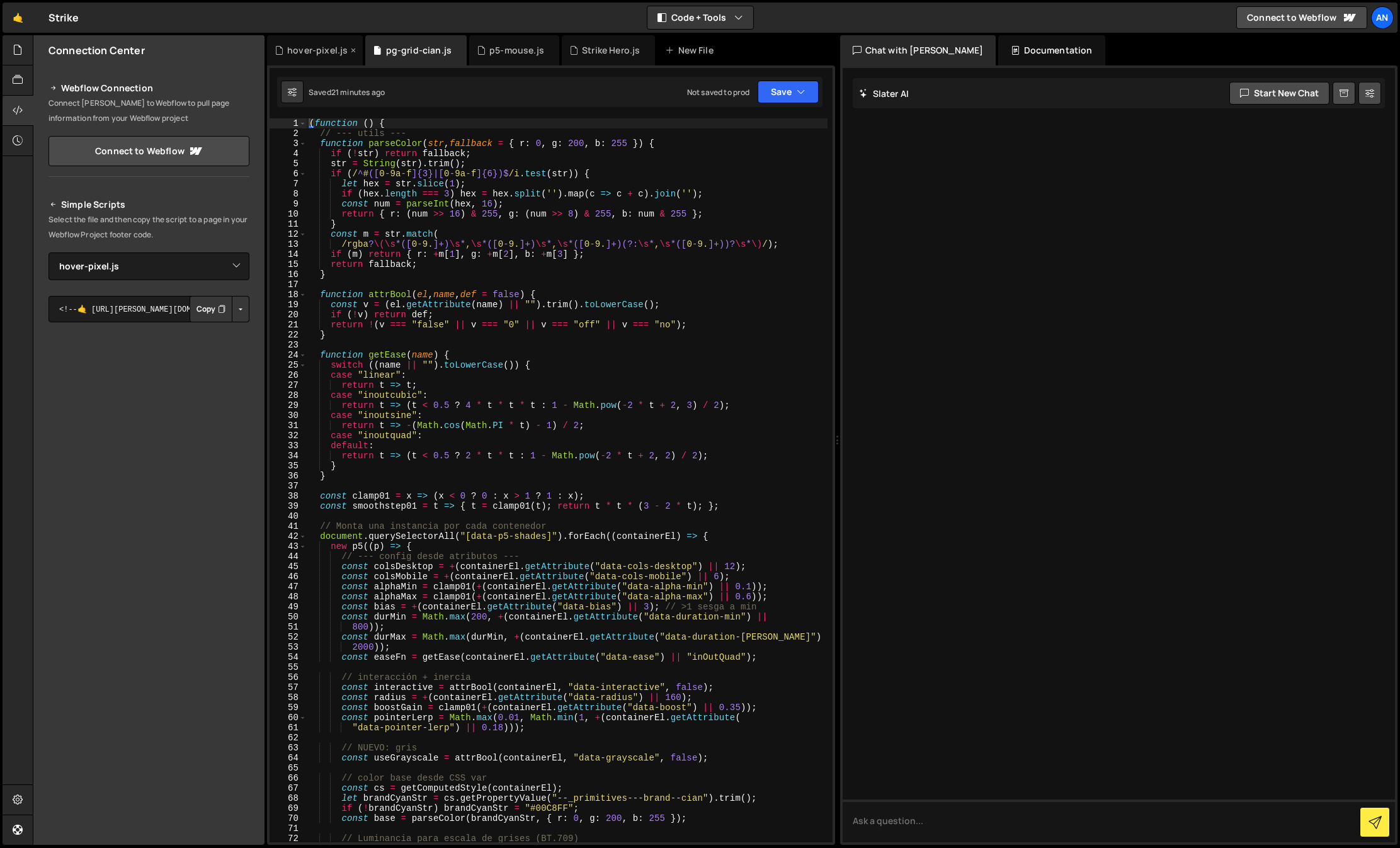
click at [279, 56] on icon at bounding box center [279, 50] width 9 height 12
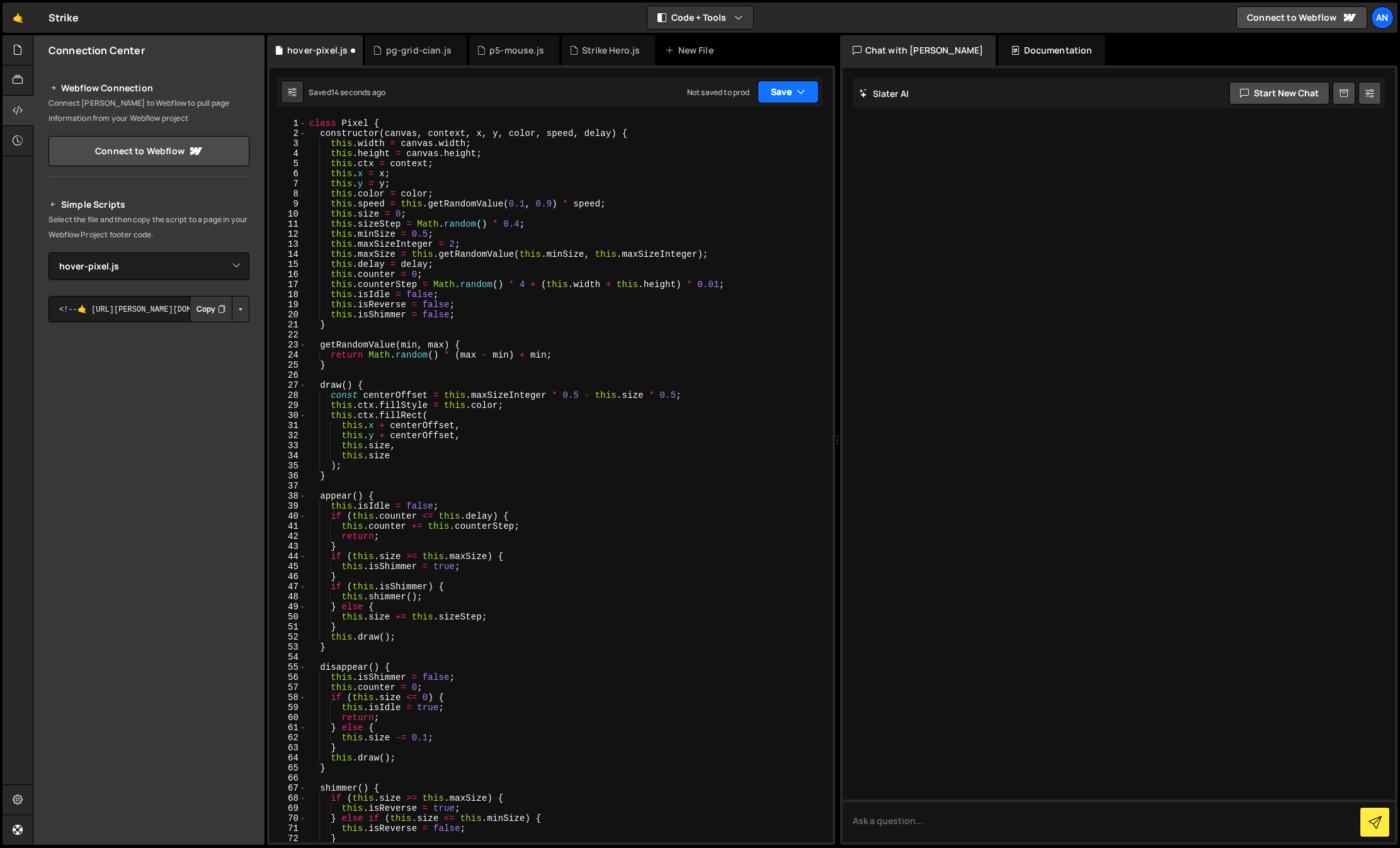
click at [798, 89] on icon "button" at bounding box center [801, 92] width 9 height 12
click at [761, 129] on div "Saved 14 seconds ago" at bounding box center [746, 136] width 131 height 15
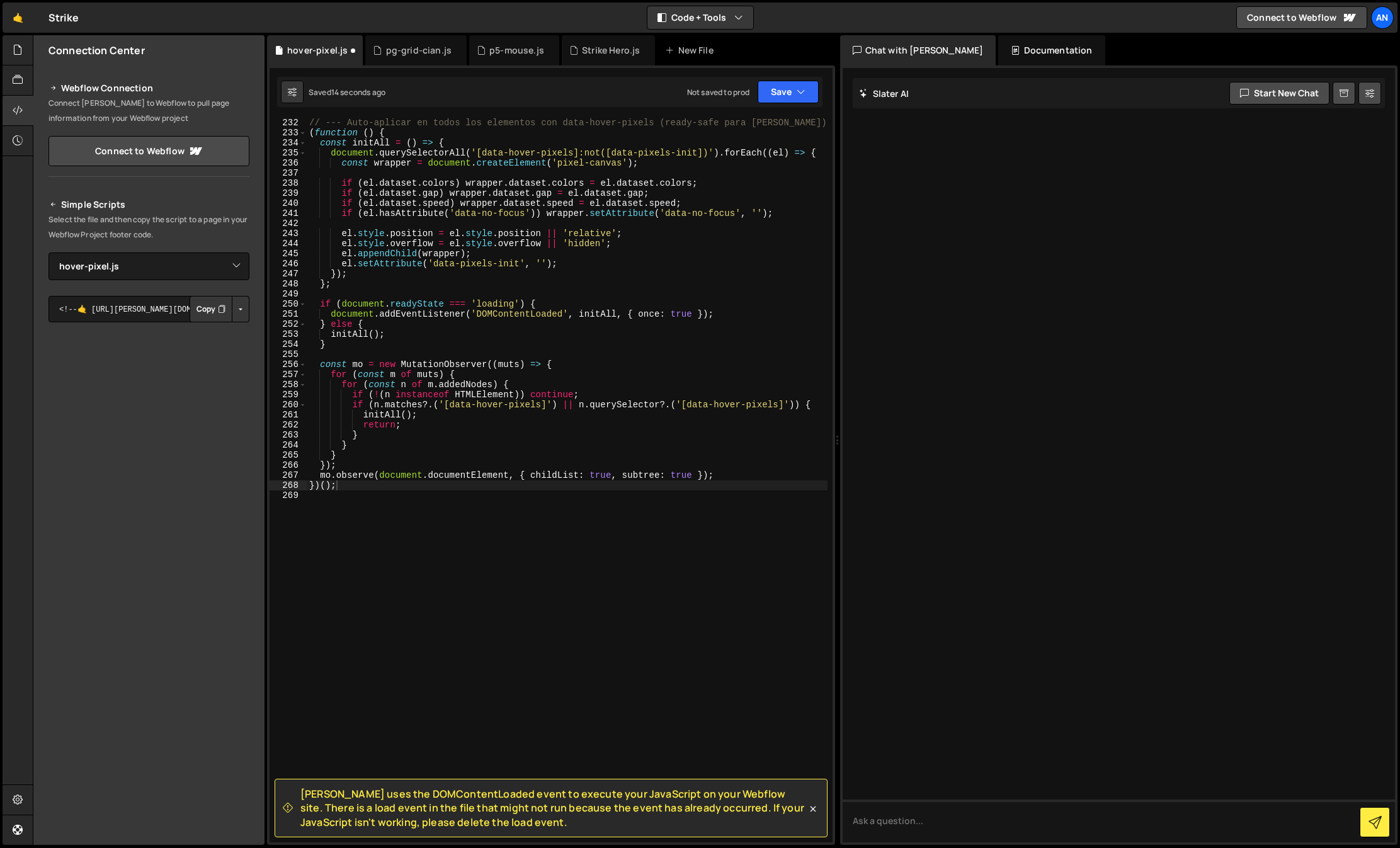
scroll to position [2327, 0]
click at [415, 626] on div "// --- Auto-aplicar en todos los elementos con data-hover-pixels (ready-safe pa…" at bounding box center [567, 489] width 521 height 744
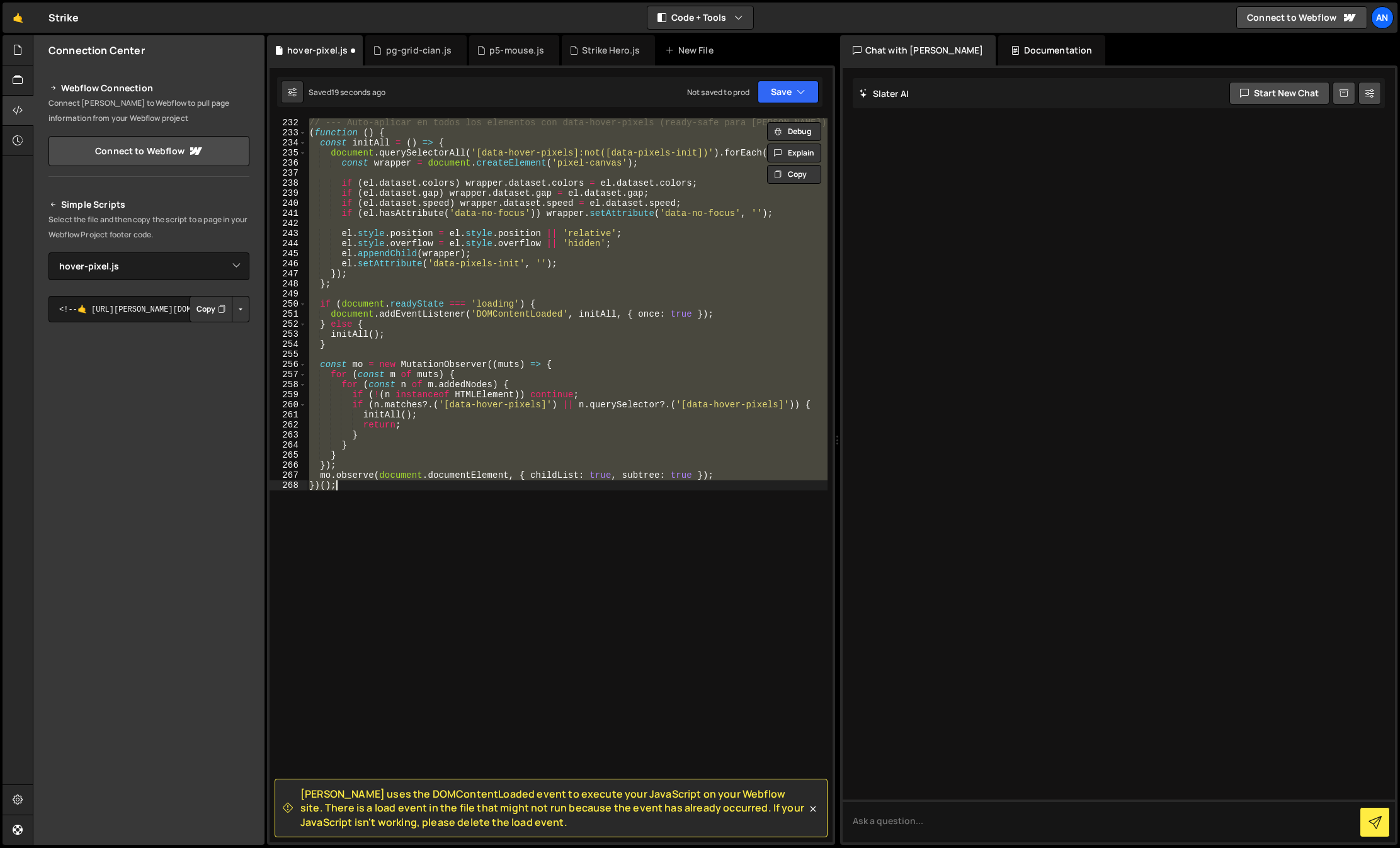
click at [488, 801] on span "[PERSON_NAME] uses the DOMContentLoaded event to execute your JavaScript on you…" at bounding box center [554, 808] width 506 height 42
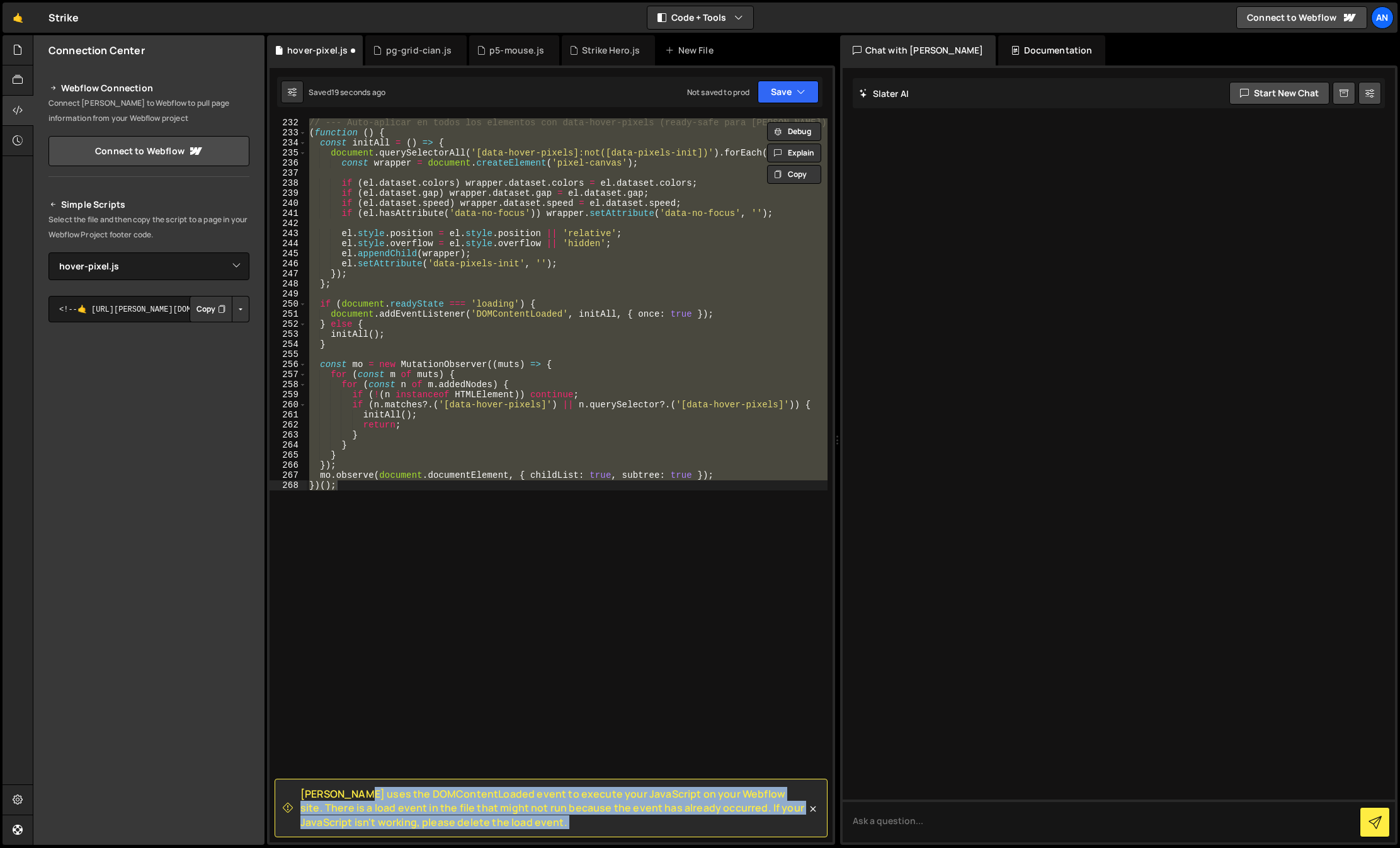
click at [488, 801] on span "[PERSON_NAME] uses the DOMContentLoaded event to execute your JavaScript on you…" at bounding box center [554, 808] width 506 height 42
copy div "Loremi dolo sit AMETconsecTetura elits do eiusmod temp InciDidunt ut labo Etdol…"
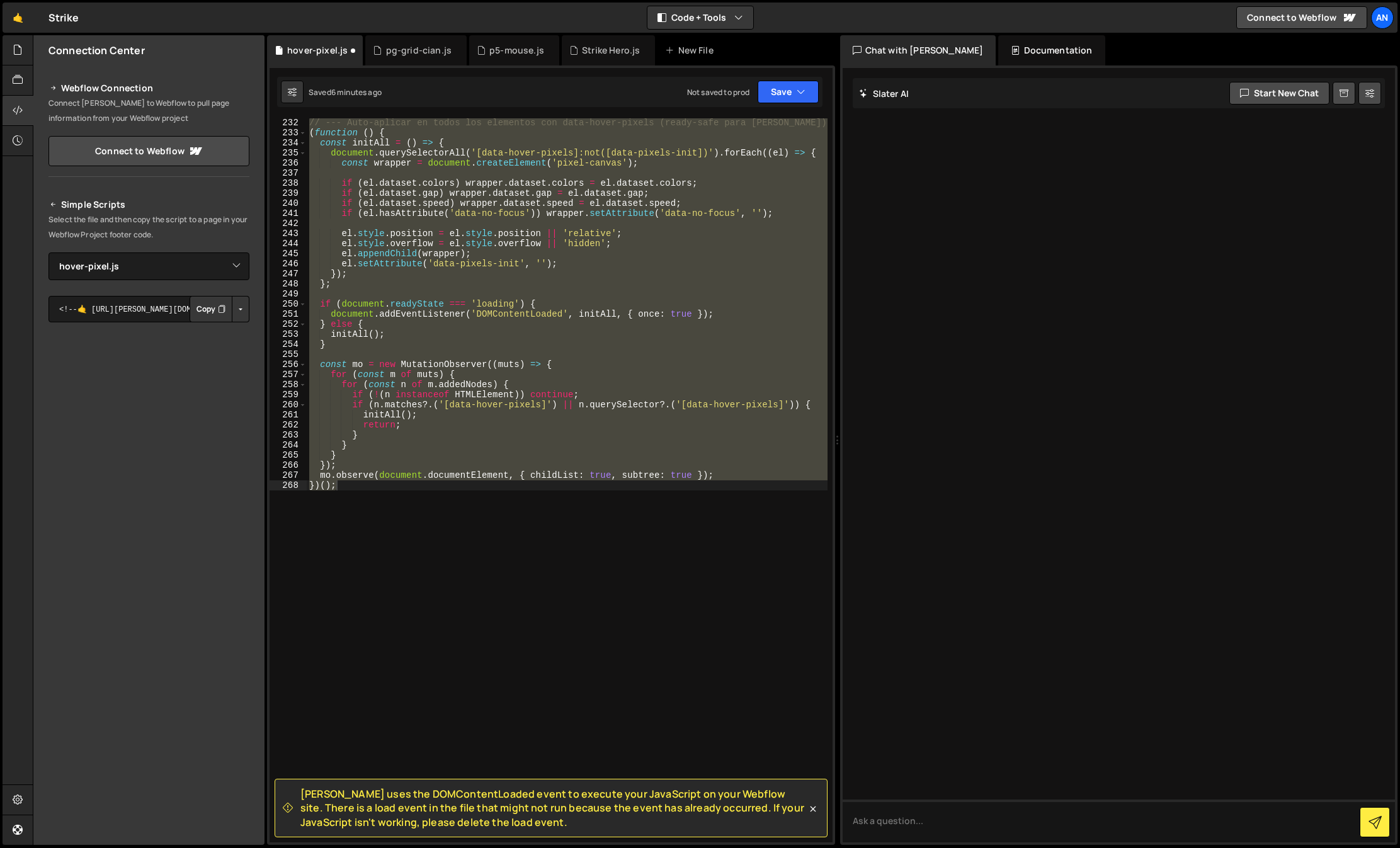
click at [326, 586] on div "// --- Auto-aplicar en todos los elementos con data-hover-pixels (ready-safe pa…" at bounding box center [567, 489] width 521 height 744
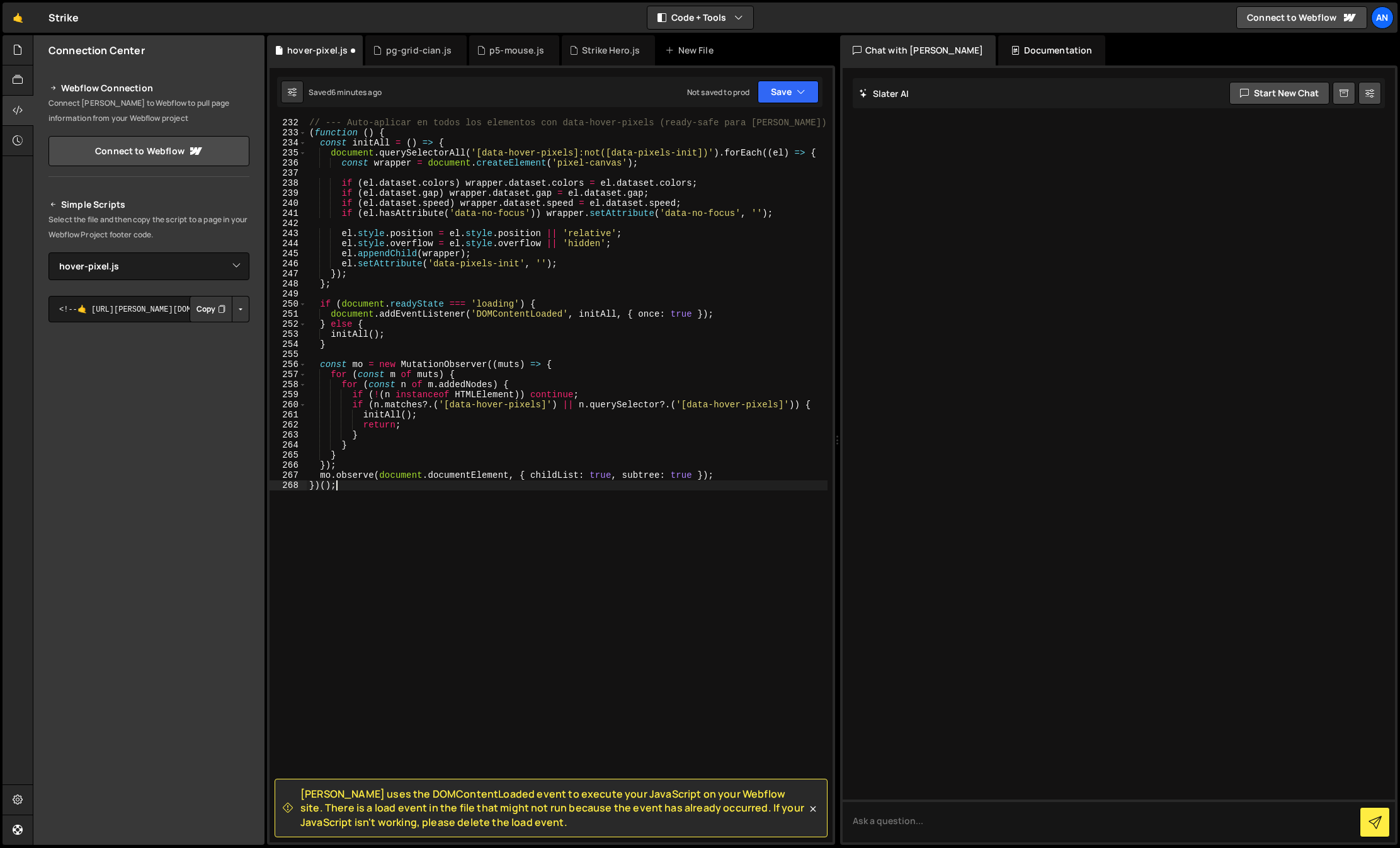
type textarea "mo.observe(document.documentElement, { childList: true, subtree: true }); })();"
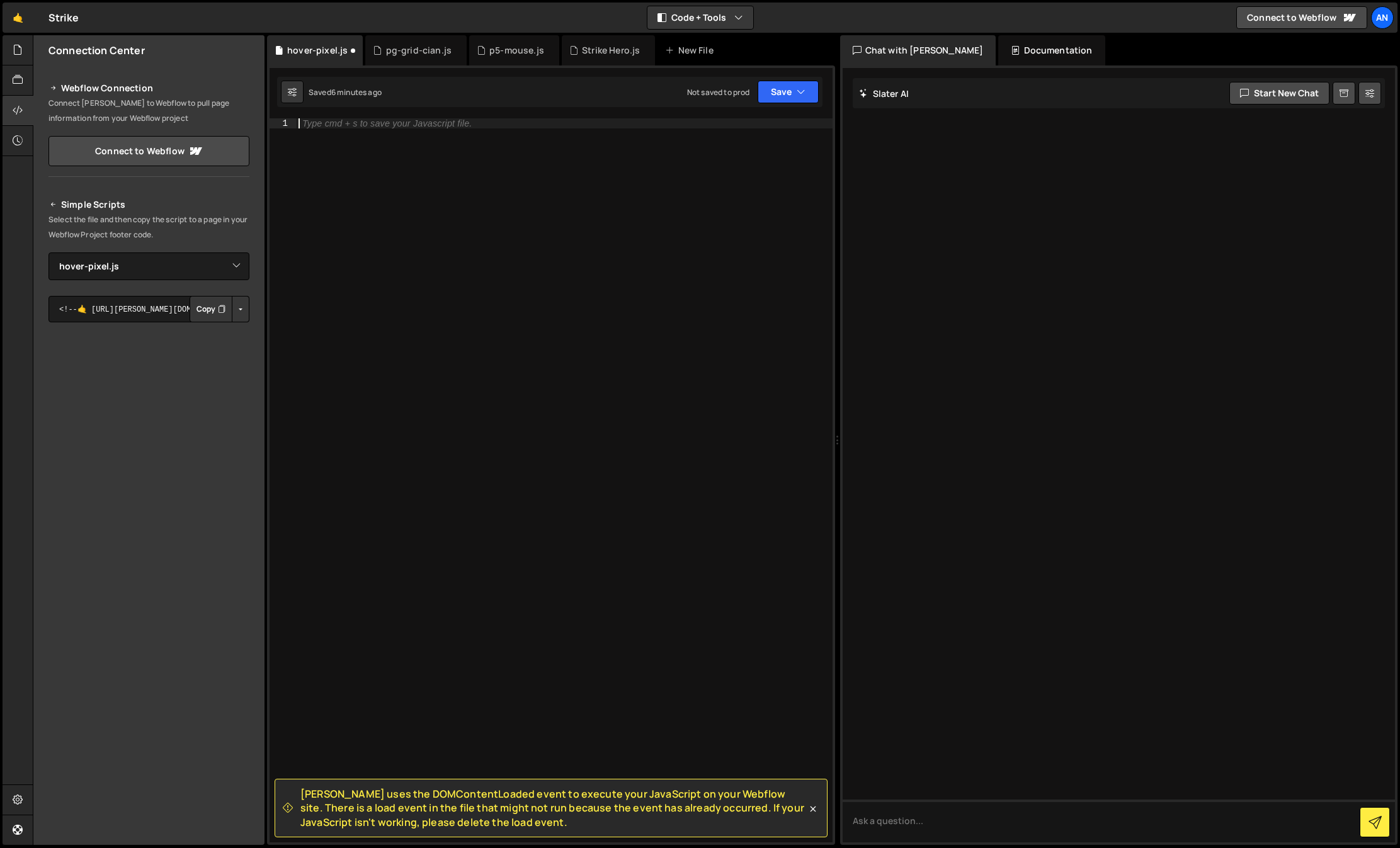
paste textarea "mo.observe(document.documentElement, { childList: true, subtree: true });"
type textarea "mo.observe(document.documentElement, { childList: true, subtree: true });"
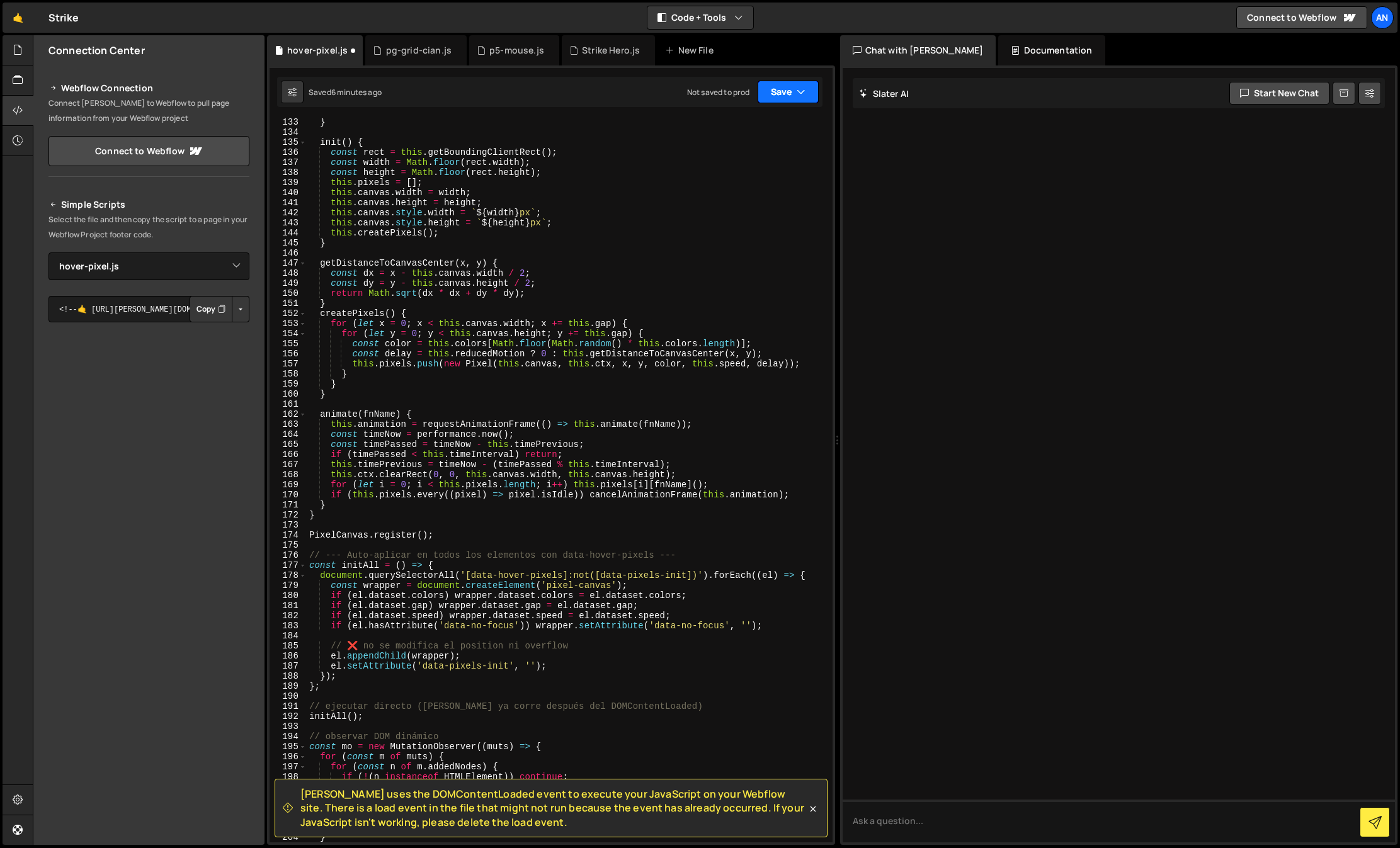
click at [793, 98] on button "Save" at bounding box center [788, 92] width 61 height 23
click at [769, 129] on div "Saved 6 minutes ago" at bounding box center [746, 136] width 131 height 15
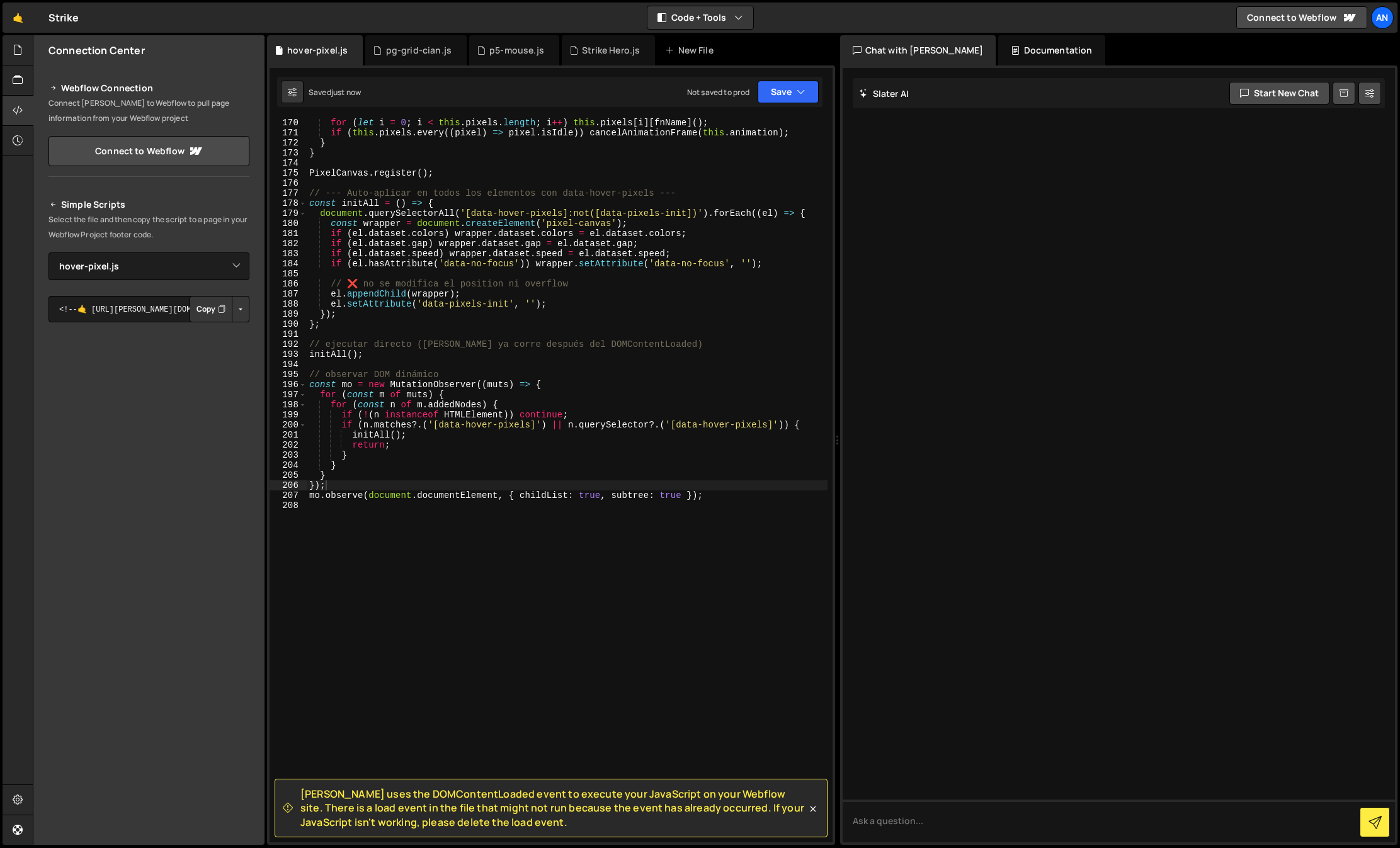
click at [677, 543] on div "for ( let i = 0 ; i < this . pixels . length ; i ++ ) this . pixels [ i ] [ fnN…" at bounding box center [567, 489] width 521 height 744
click at [405, 56] on div "pg-grid-cian.js" at bounding box center [418, 50] width 65 height 12
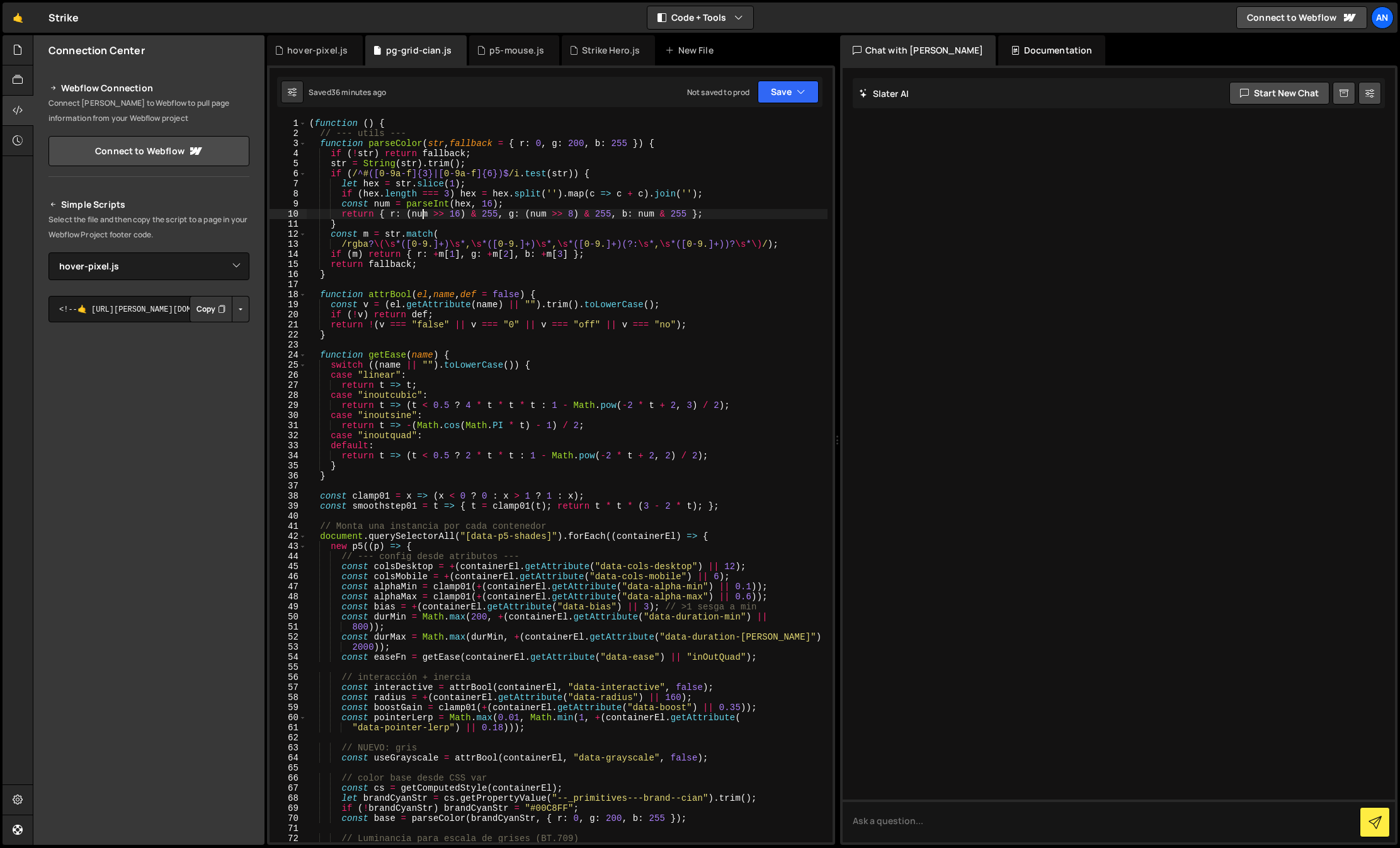
click at [421, 209] on div "( function ( ) { // --- utils --- function parseColor ( str , fallback = { r : …" at bounding box center [567, 490] width 521 height 744
type textarea "})();"
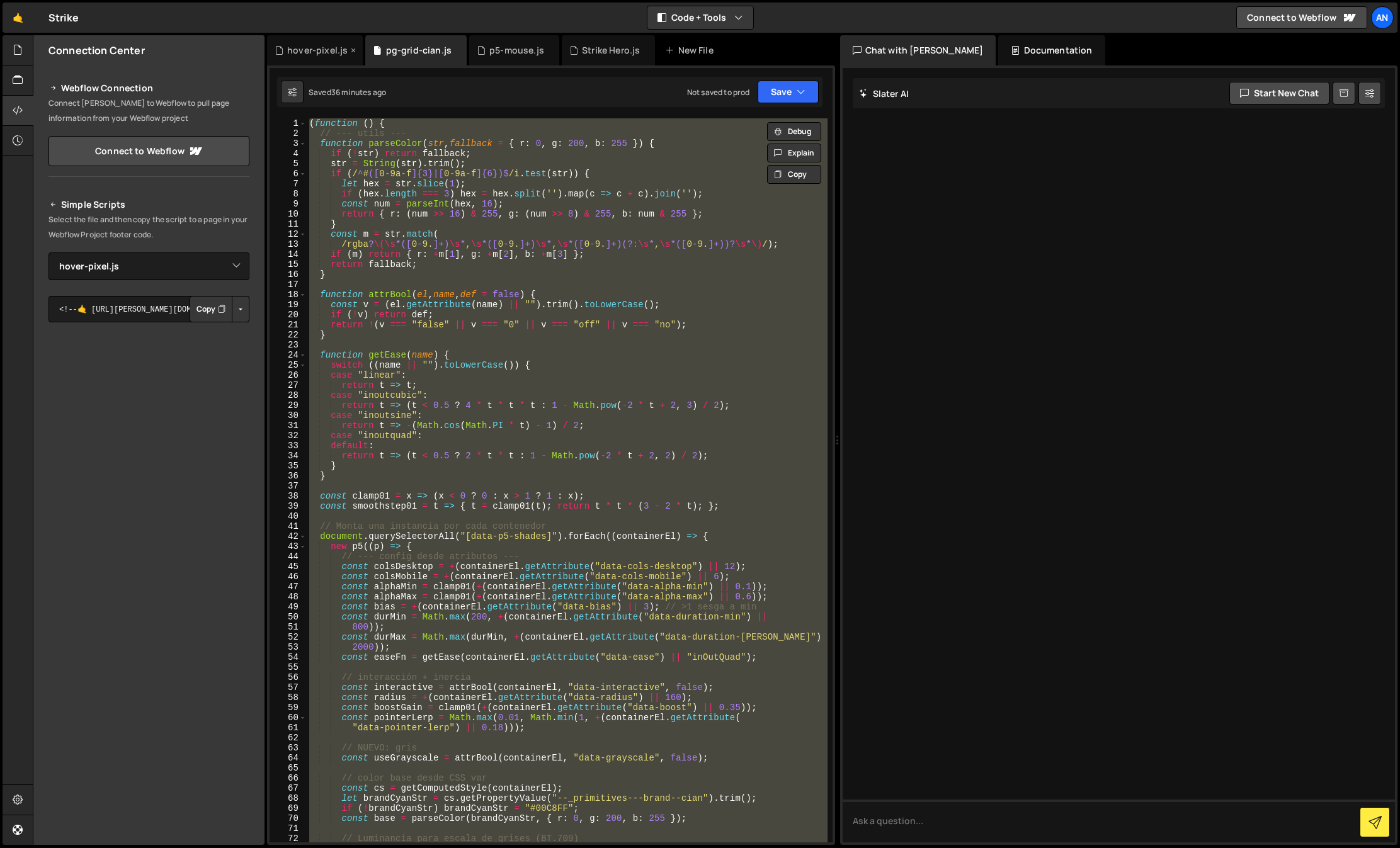
click at [328, 47] on div "hover-pixel.js" at bounding box center [317, 50] width 60 height 12
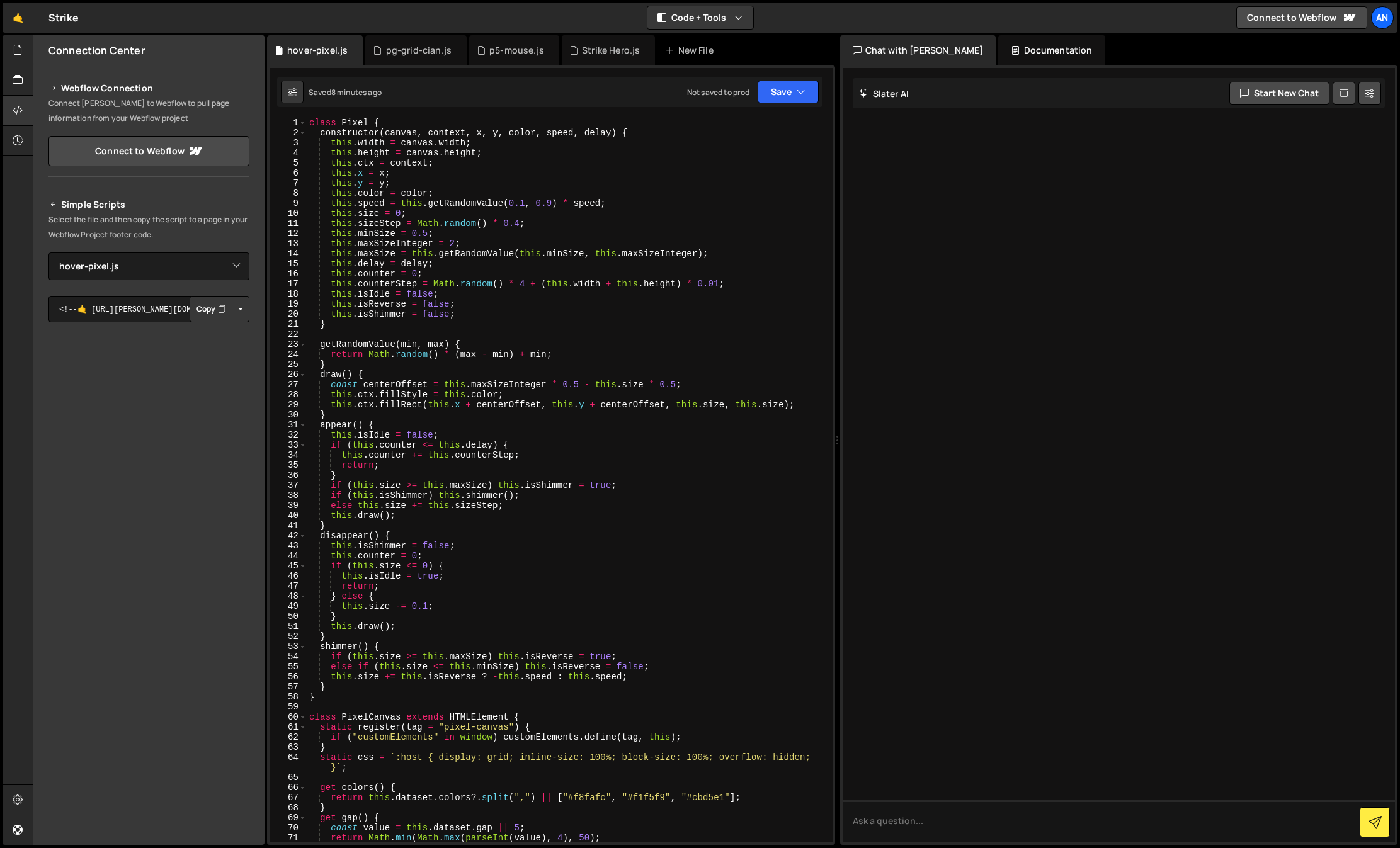
scroll to position [0, 0]
click at [451, 243] on div "class Pixel { constructor ( canvas , context , x , y , color , speed , delay ) …" at bounding box center [567, 490] width 521 height 744
click at [786, 103] on div "Saved 9 minutes ago Not saved to prod Upgrade to Edit Save Save to Staging S Sa…" at bounding box center [549, 92] width 545 height 31
click at [783, 87] on button "Save" at bounding box center [788, 92] width 61 height 23
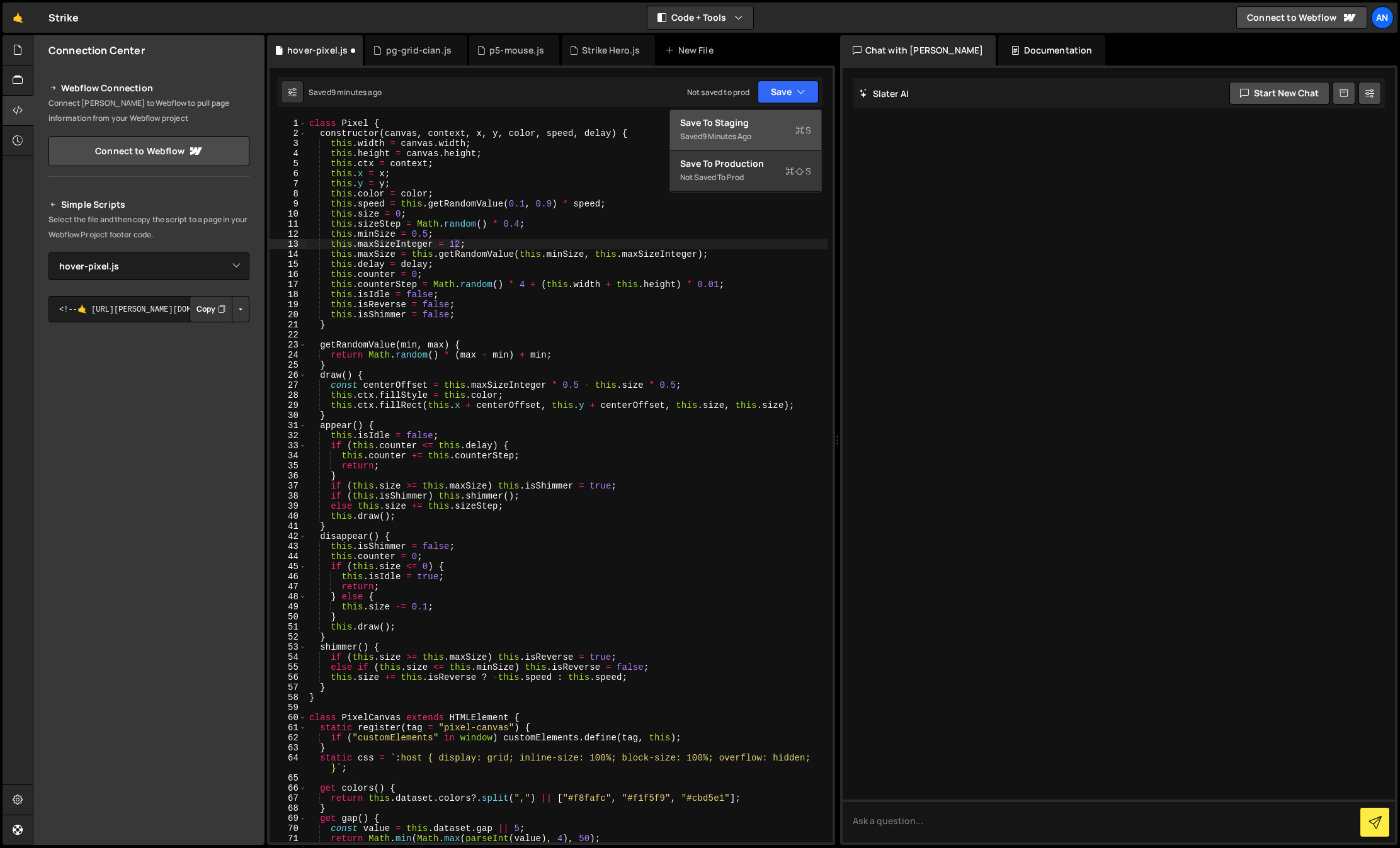
click at [761, 120] on div "Save to Staging S" at bounding box center [746, 122] width 131 height 12
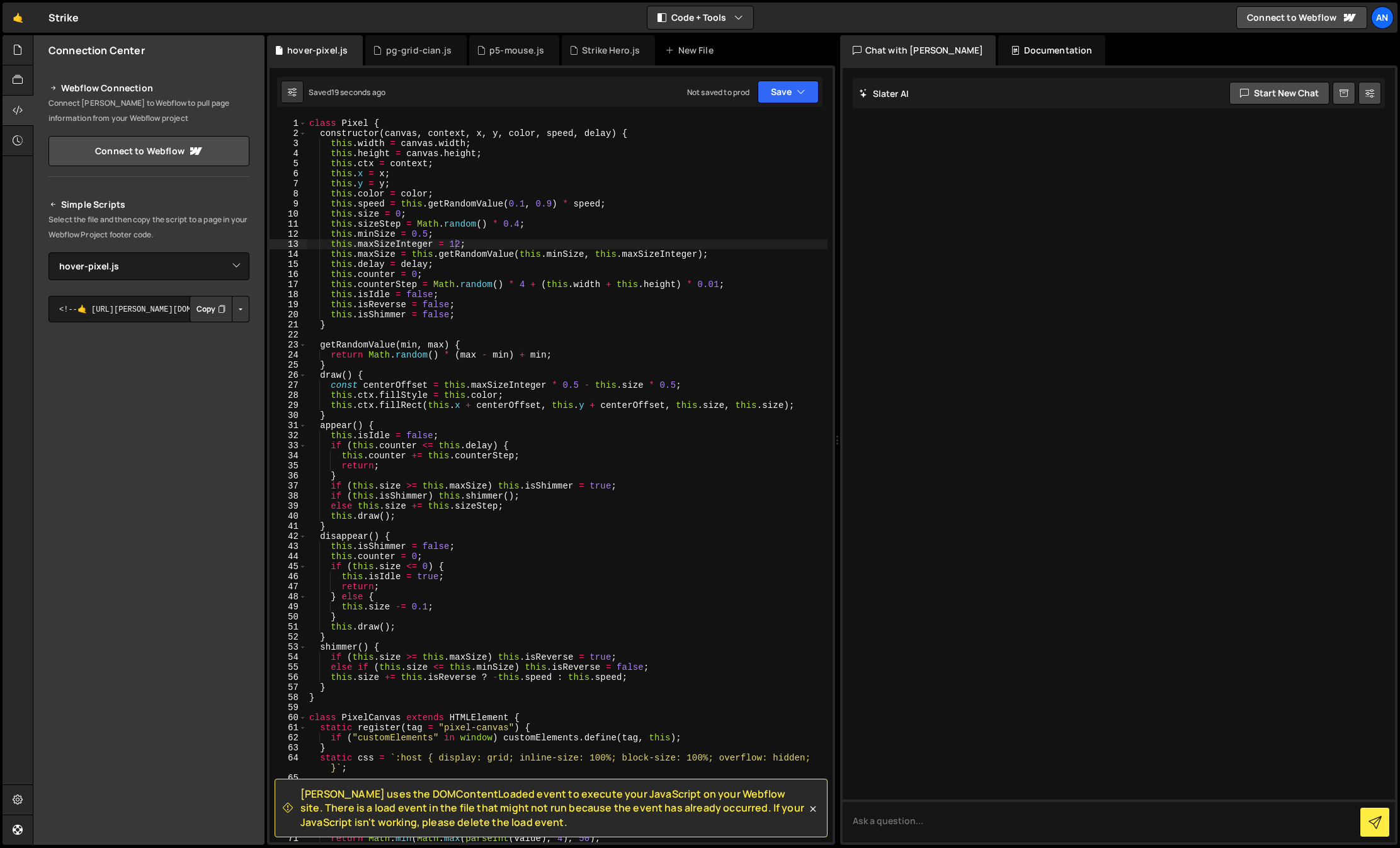
click at [457, 245] on div "class Pixel { constructor ( canvas , context , x , y , color , speed , delay ) …" at bounding box center [567, 490] width 521 height 744
click at [512, 211] on div "class Pixel { constructor ( canvas , context , x , y , color , speed , delay ) …" at bounding box center [567, 490] width 521 height 744
type textarea "this.size = 0;"
click at [791, 89] on button "Save" at bounding box center [788, 92] width 61 height 23
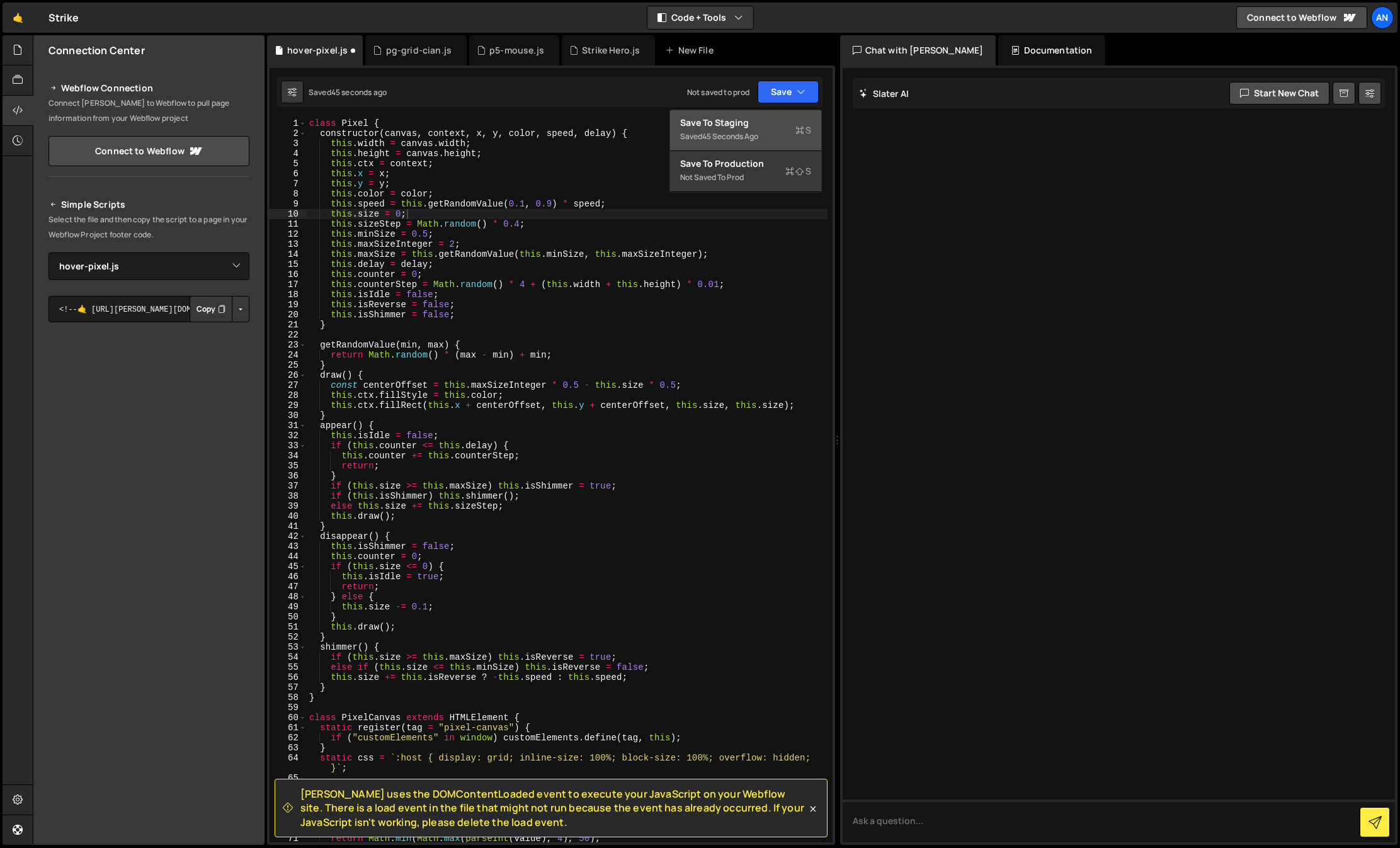
click at [771, 141] on div "Saved 45 seconds ago" at bounding box center [746, 136] width 131 height 15
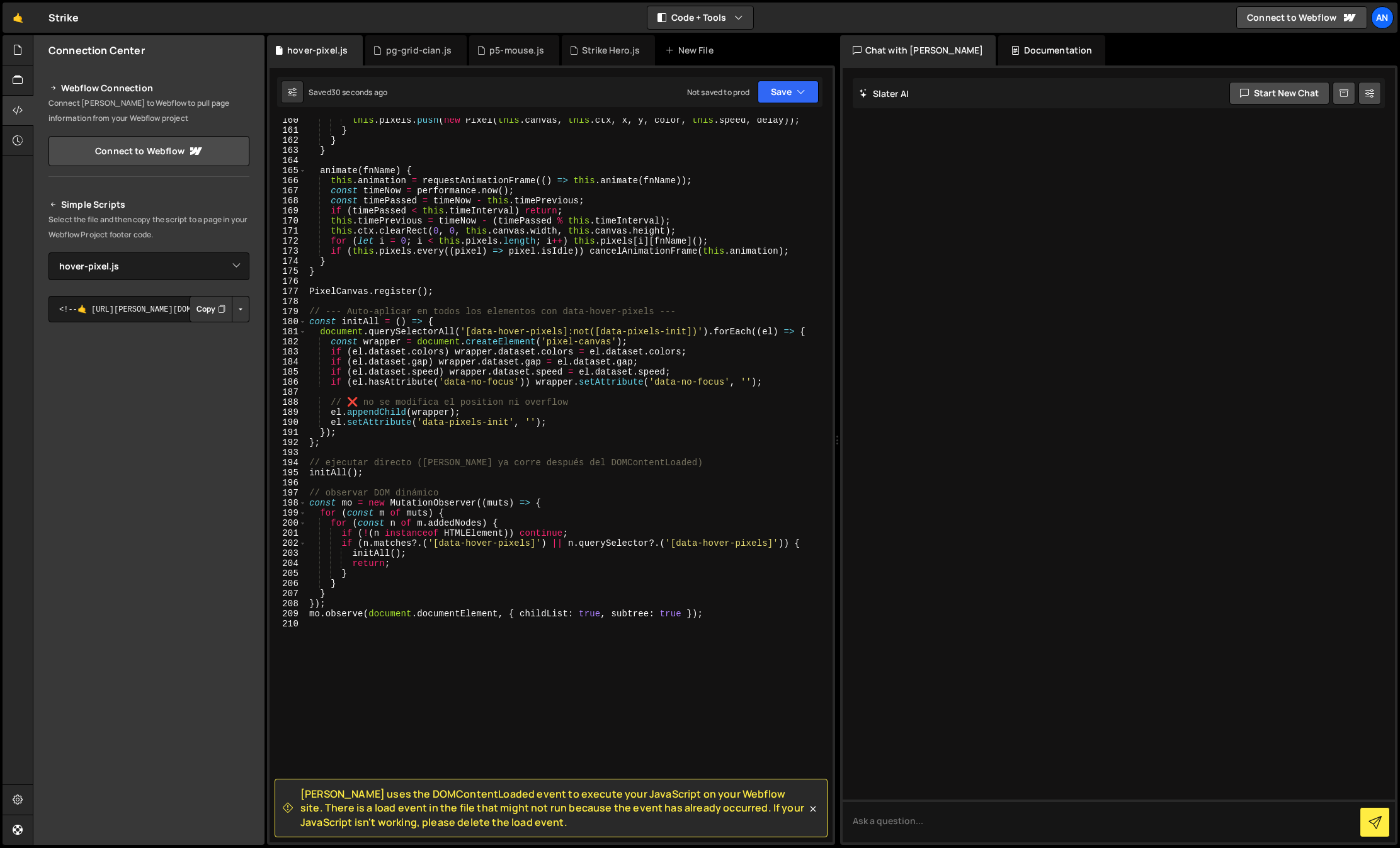
scroll to position [1624, 0]
